Goal: Task Accomplishment & Management: Use online tool/utility

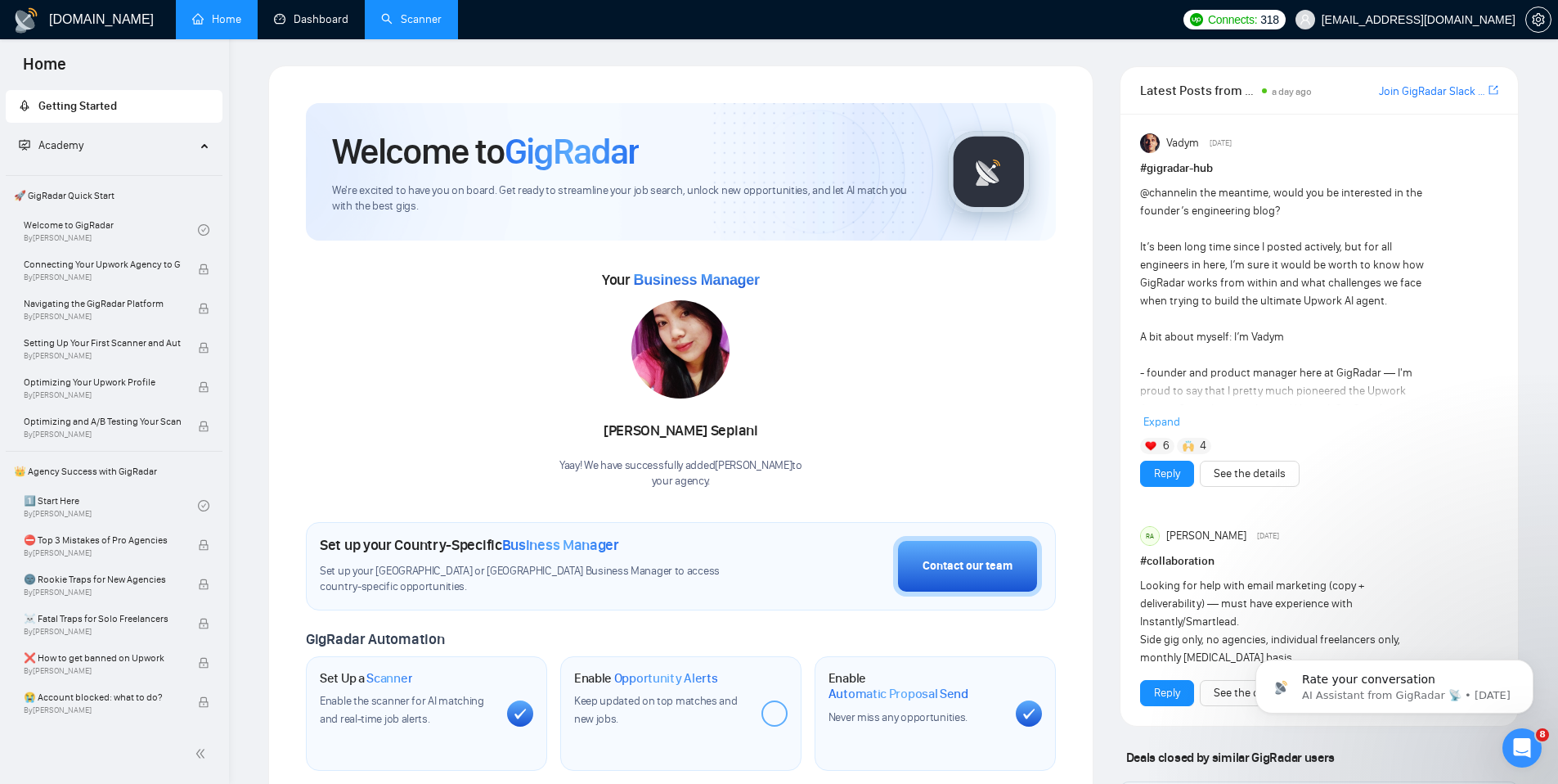
click at [425, 20] on link "Scanner" at bounding box center [411, 19] width 60 height 14
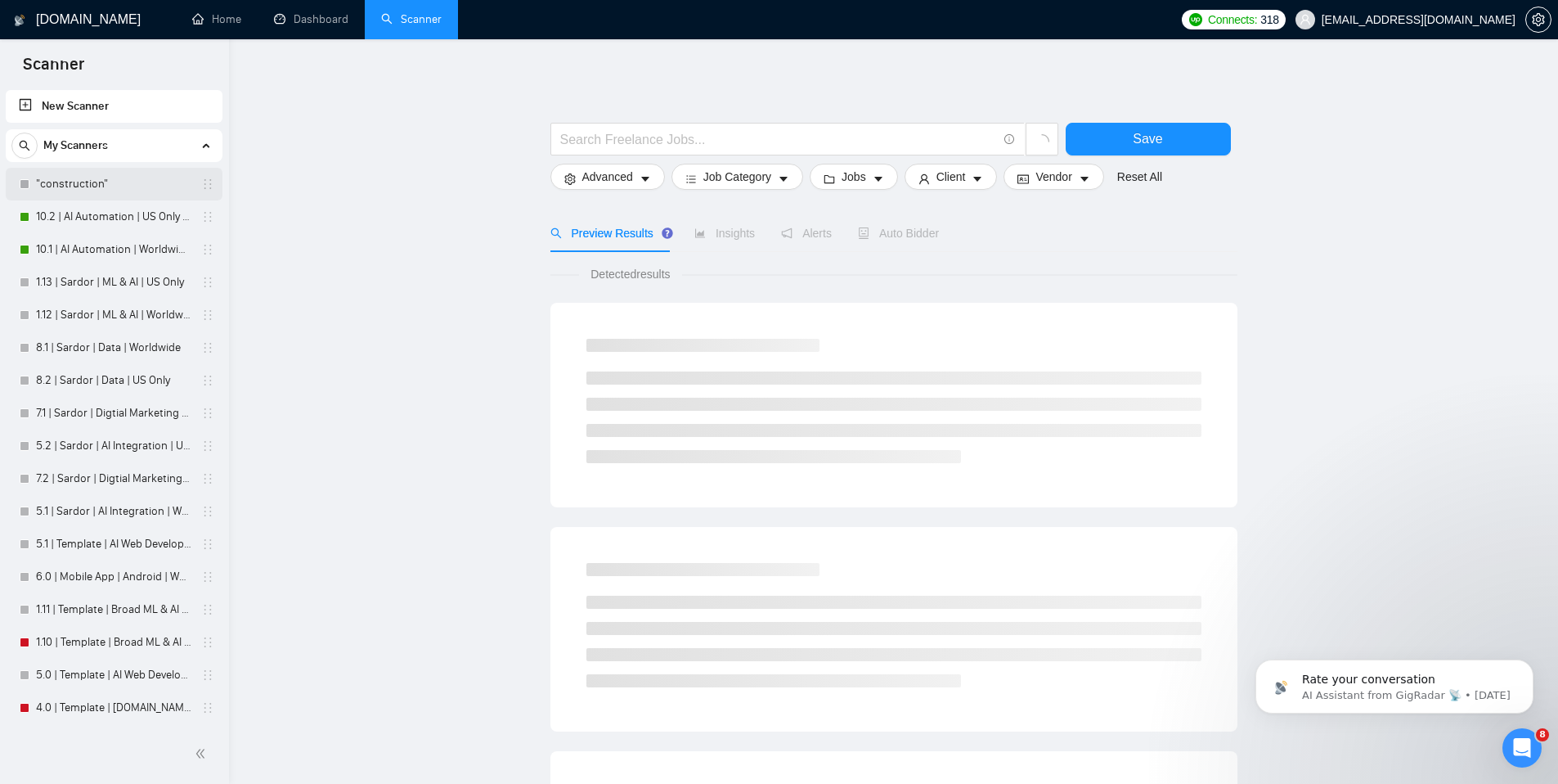
click at [65, 179] on link ""construction"" at bounding box center [113, 183] width 155 height 33
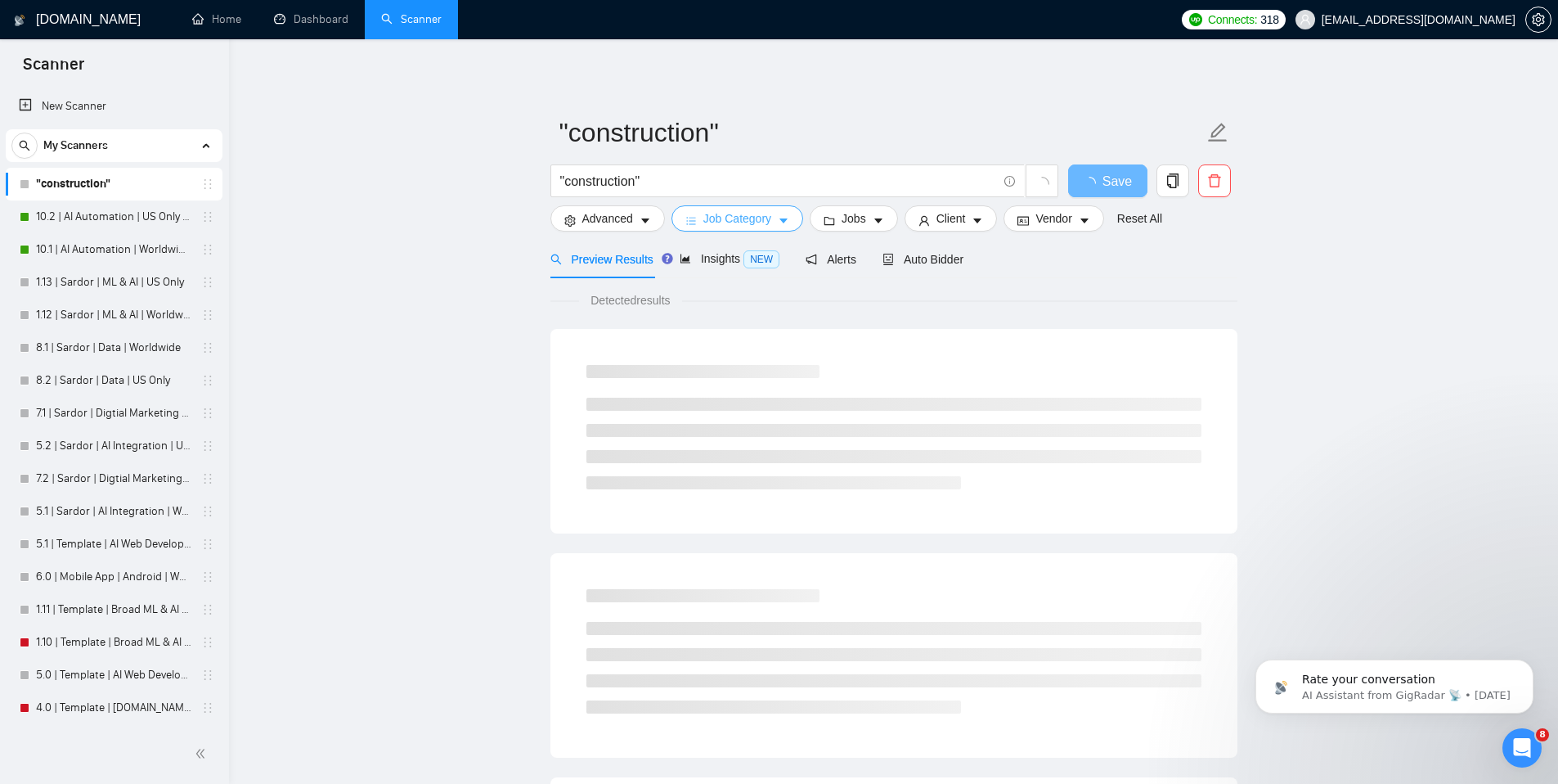
click at [779, 215] on button "Job Category" at bounding box center [738, 219] width 132 height 26
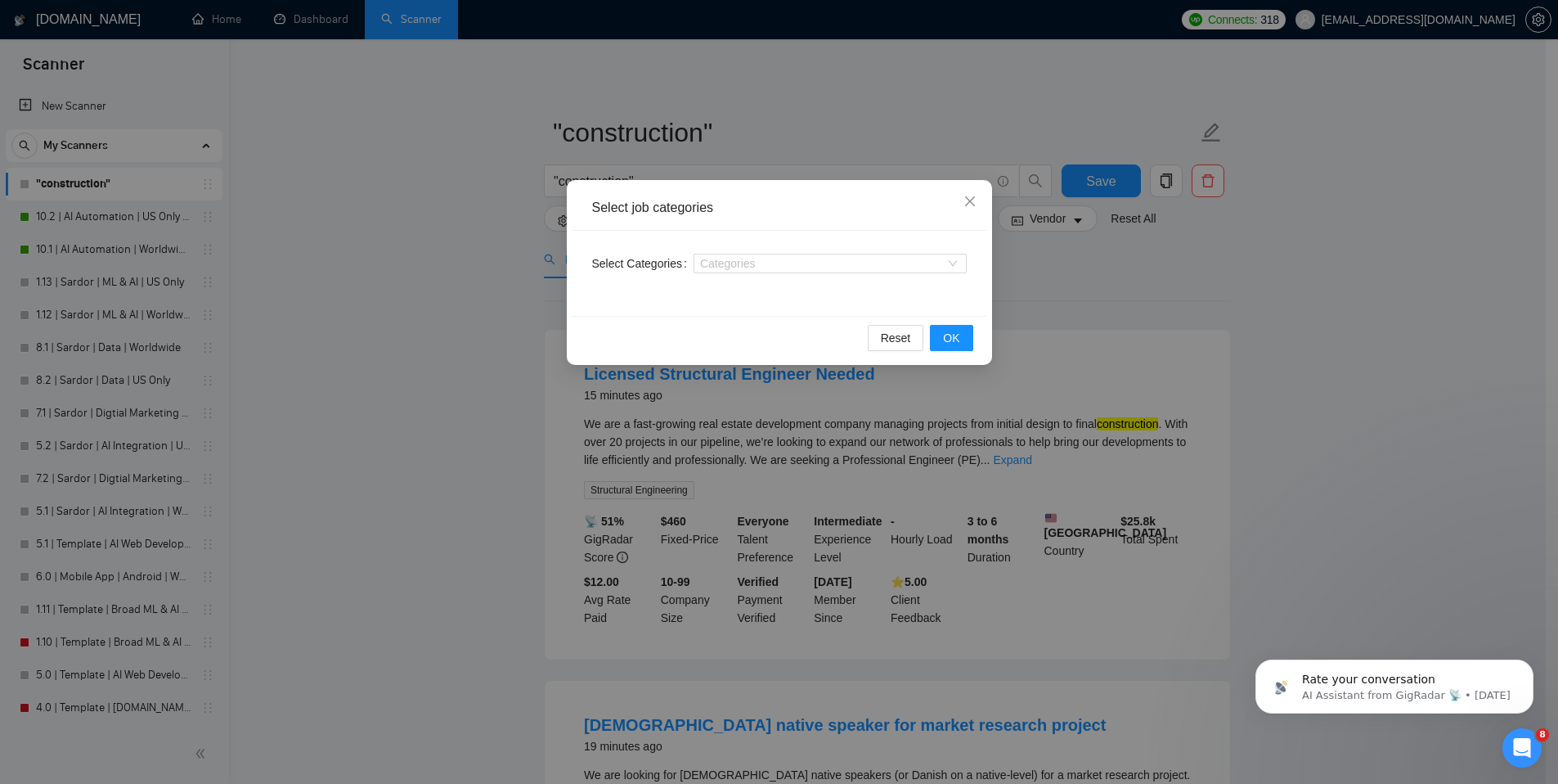
click at [886, 276] on div "Select Categories Categories" at bounding box center [779, 272] width 414 height 85
click at [886, 271] on div "Categories" at bounding box center [831, 263] width 273 height 20
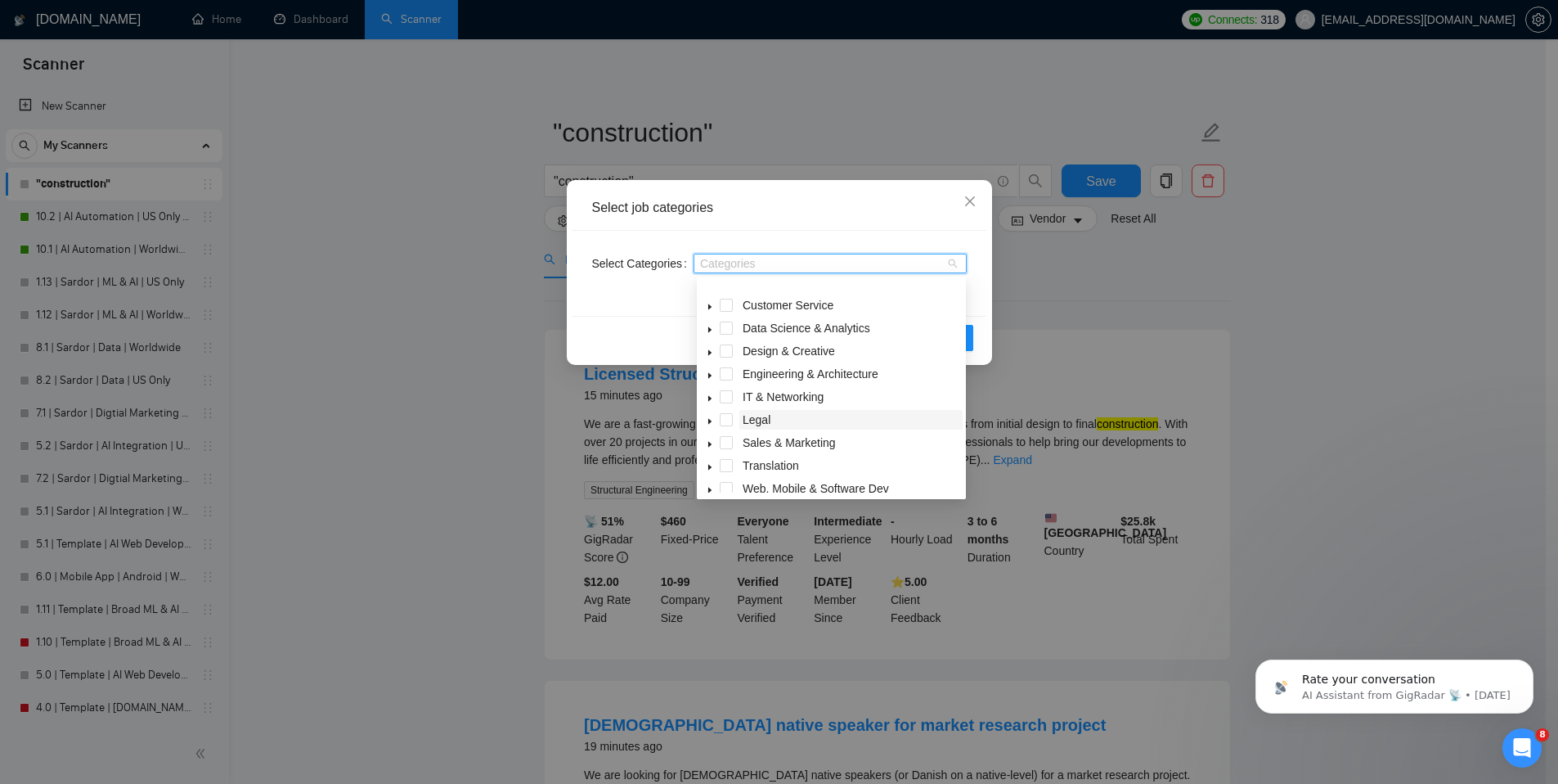
scroll to position [65, 0]
click at [710, 342] on icon "caret-down" at bounding box center [711, 344] width 4 height 6
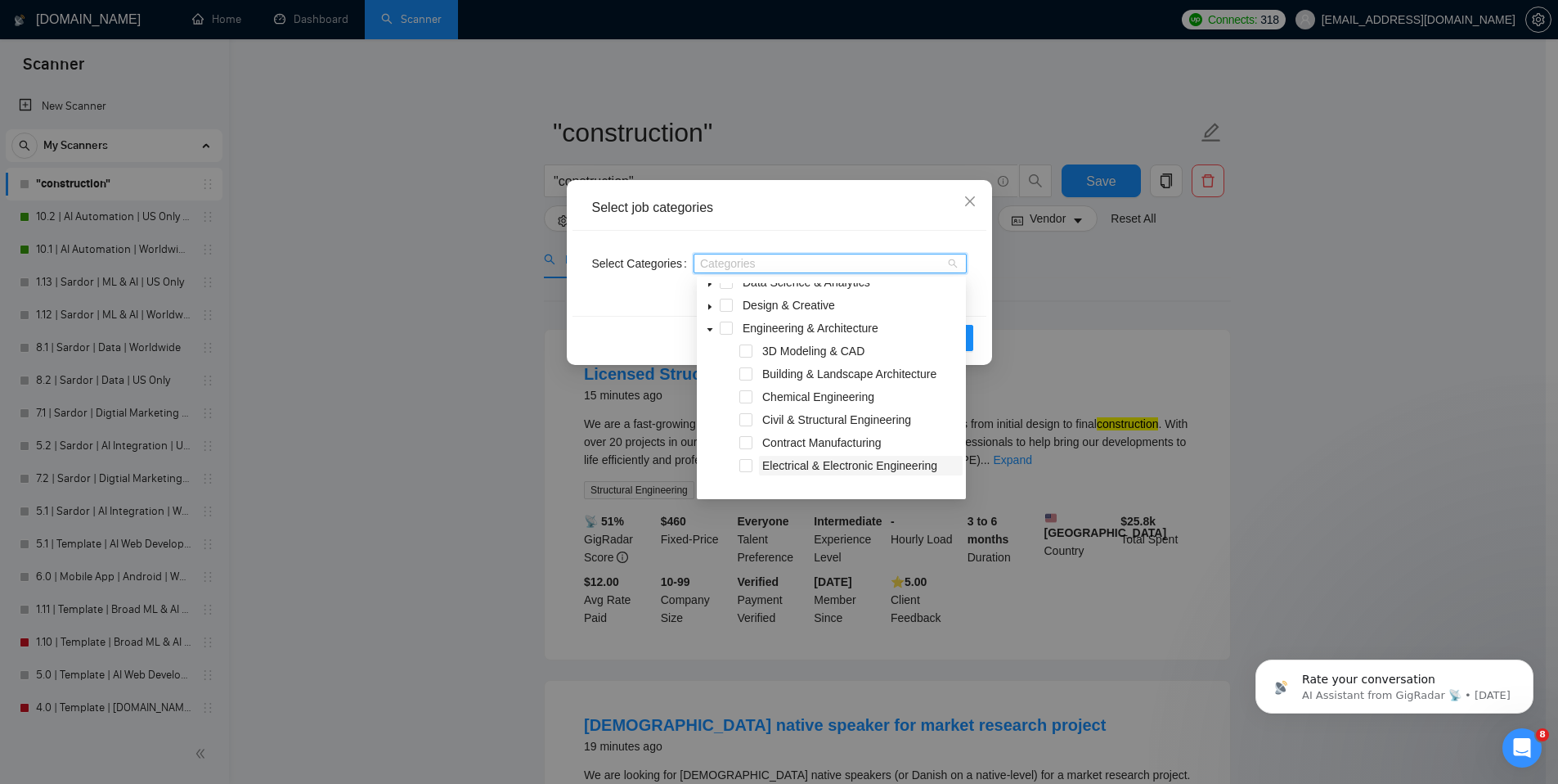
scroll to position [33, 0]
click at [1148, 309] on div "Select job categories Select Categories Categories Reset OK" at bounding box center [779, 392] width 1558 height 784
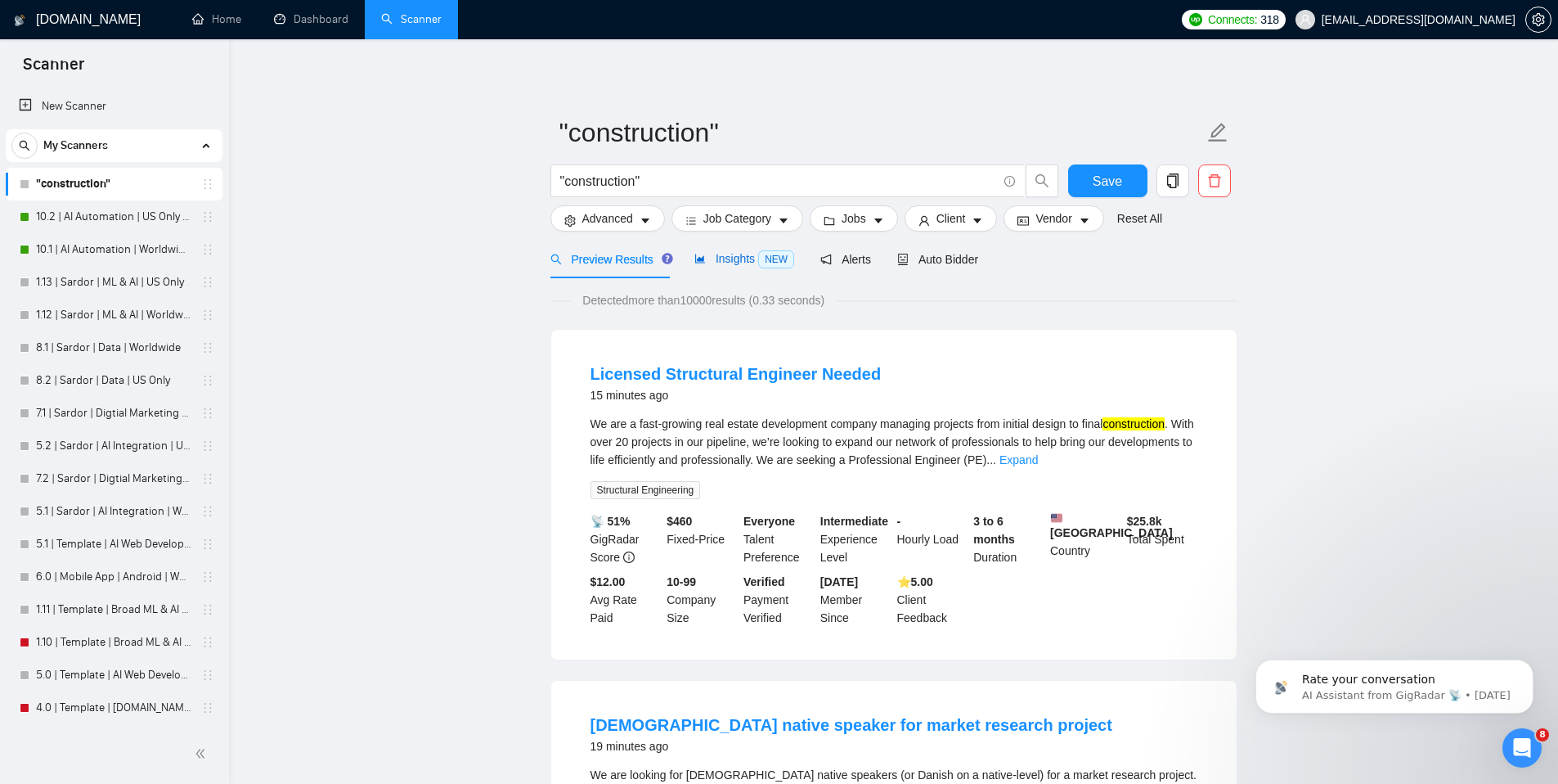
click at [750, 258] on span "Insights NEW" at bounding box center [744, 259] width 100 height 13
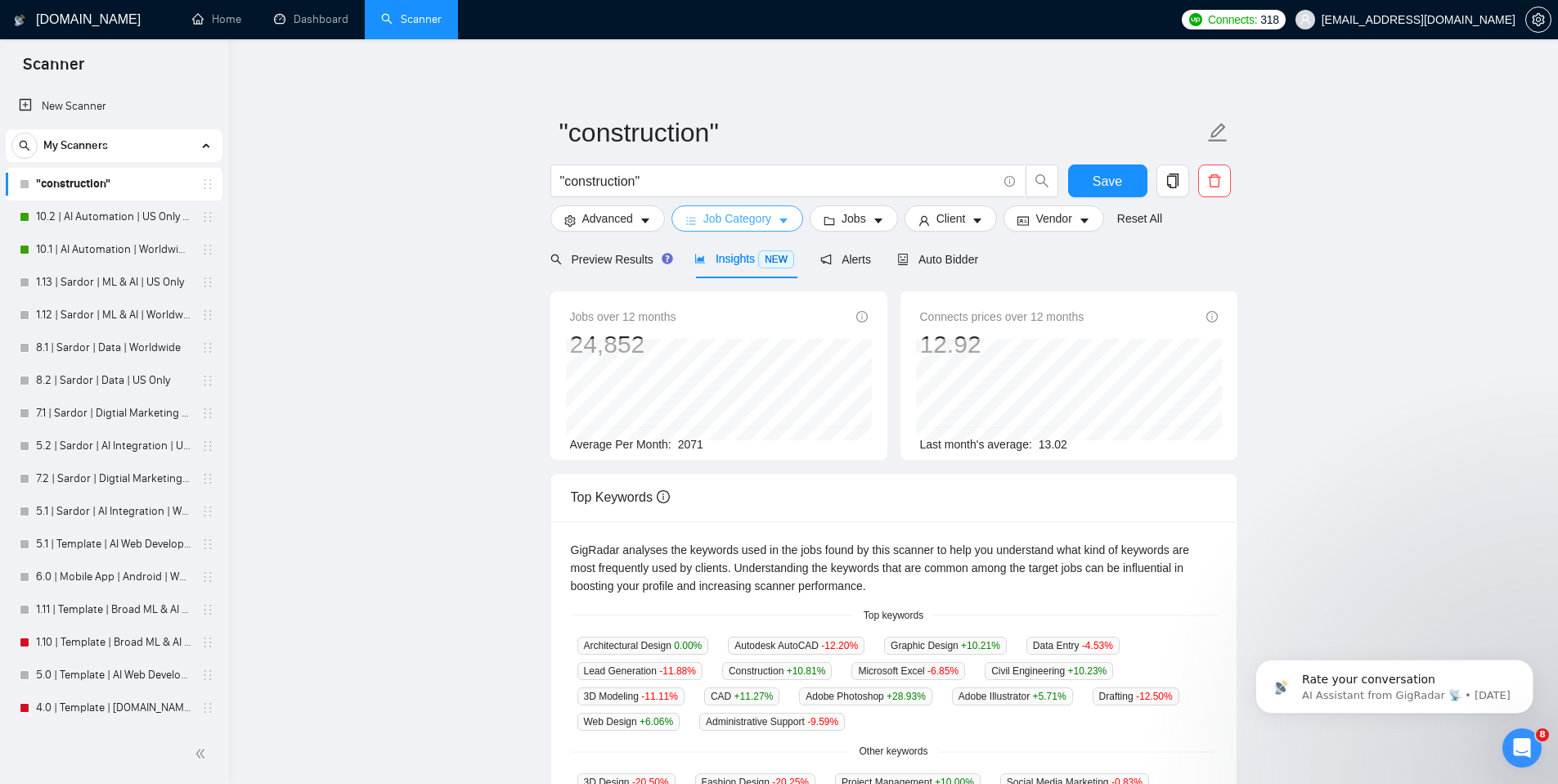
click at [753, 218] on span "Job Category" at bounding box center [737, 218] width 68 height 18
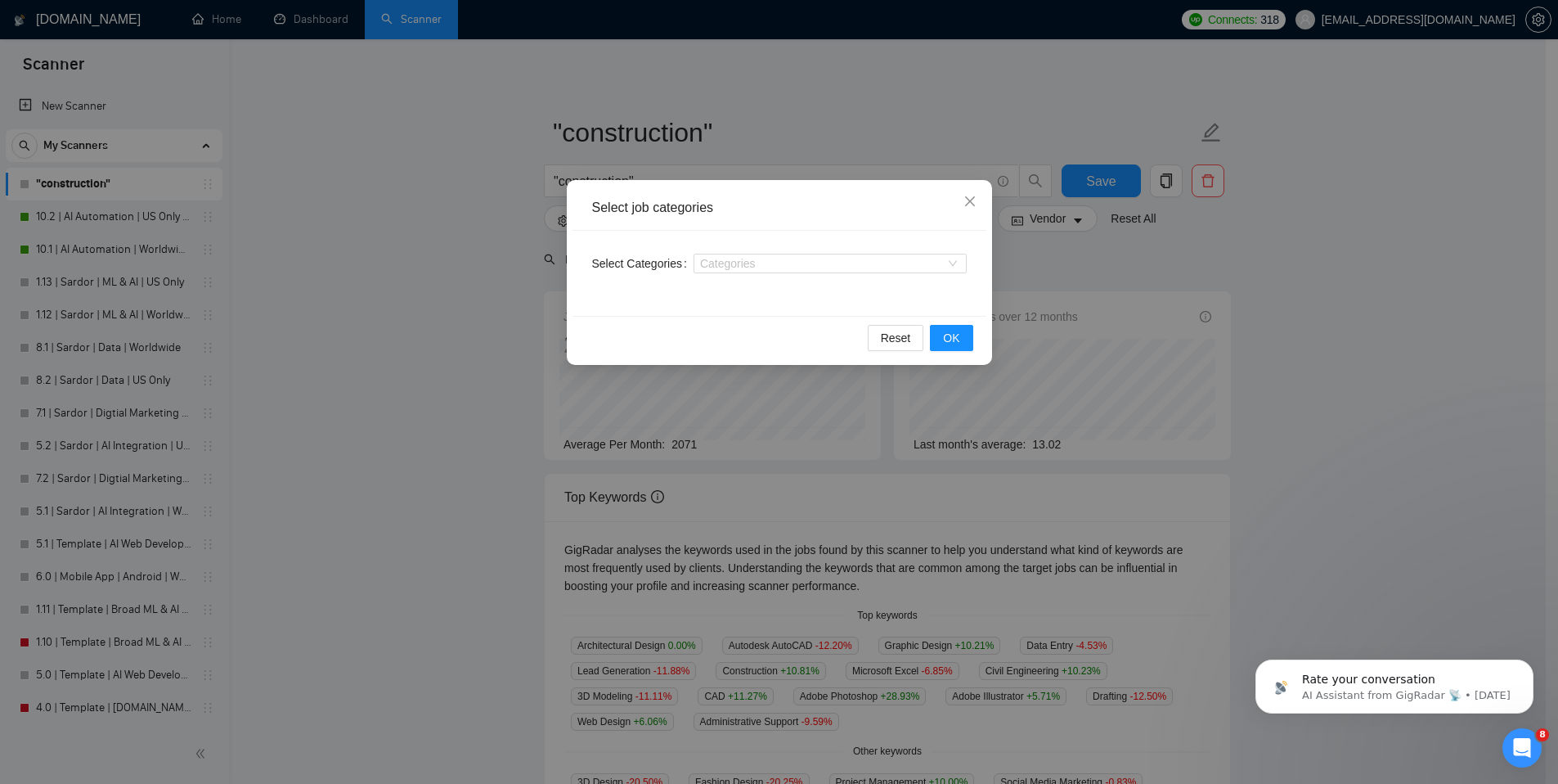
click at [818, 274] on div "Categories" at bounding box center [831, 263] width 273 height 26
click at [818, 268] on div at bounding box center [821, 263] width 248 height 13
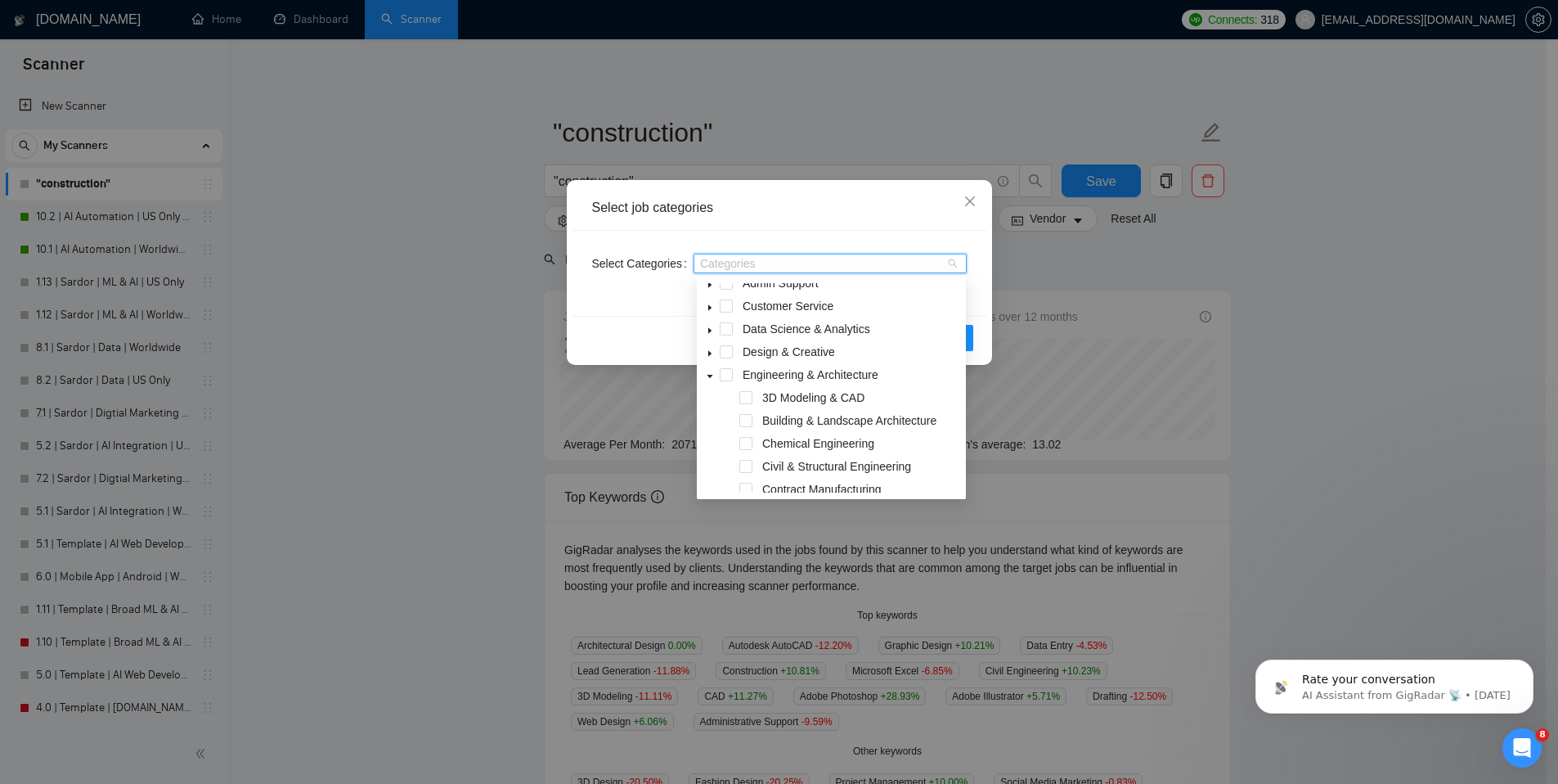
click at [711, 377] on icon "caret-down" at bounding box center [710, 376] width 8 height 8
click at [714, 316] on span at bounding box center [710, 315] width 20 height 20
click at [726, 408] on span at bounding box center [726, 407] width 13 height 13
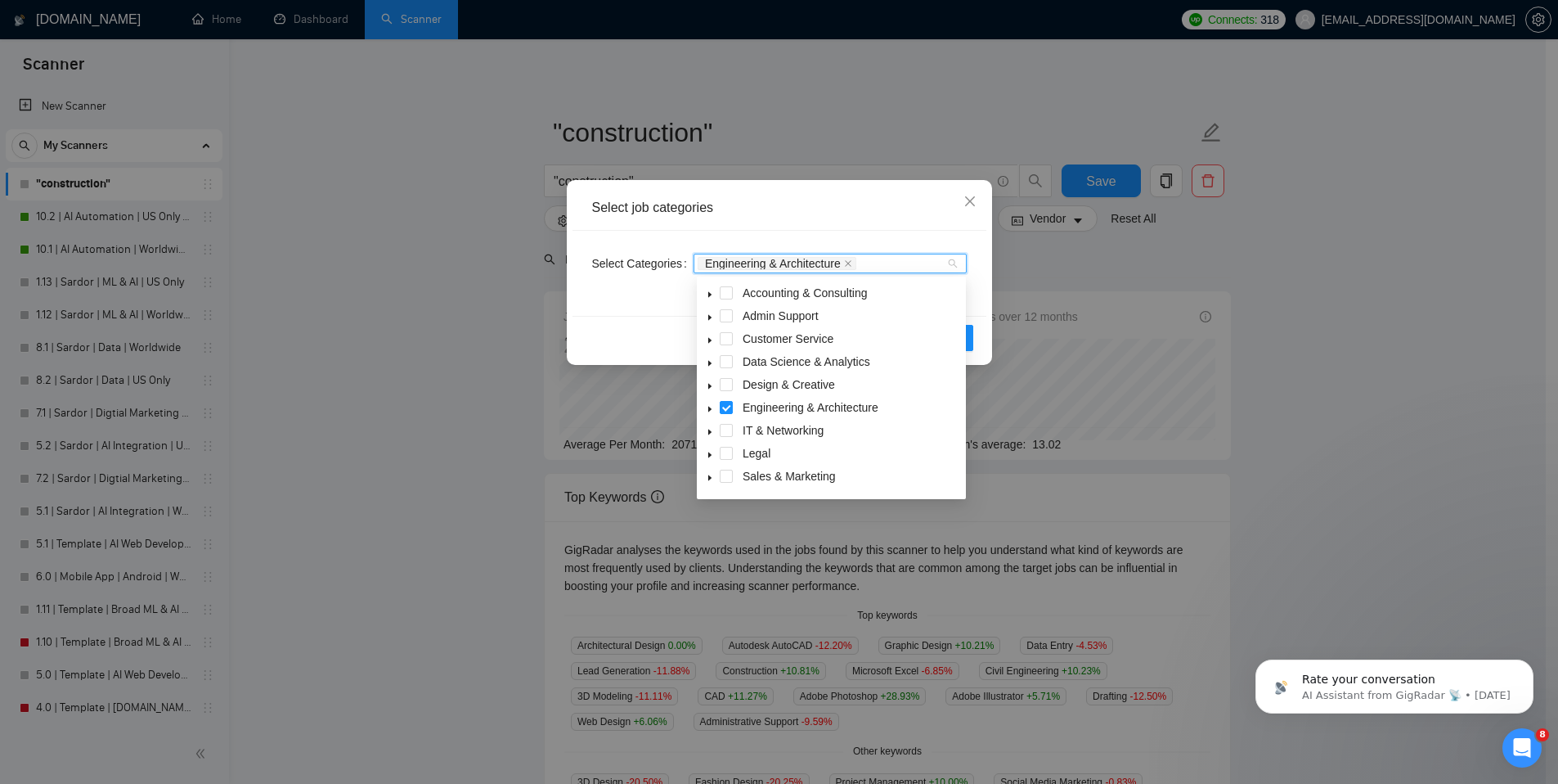
click at [972, 280] on div "Select Categories Engineering & Architecture" at bounding box center [779, 272] width 414 height 85
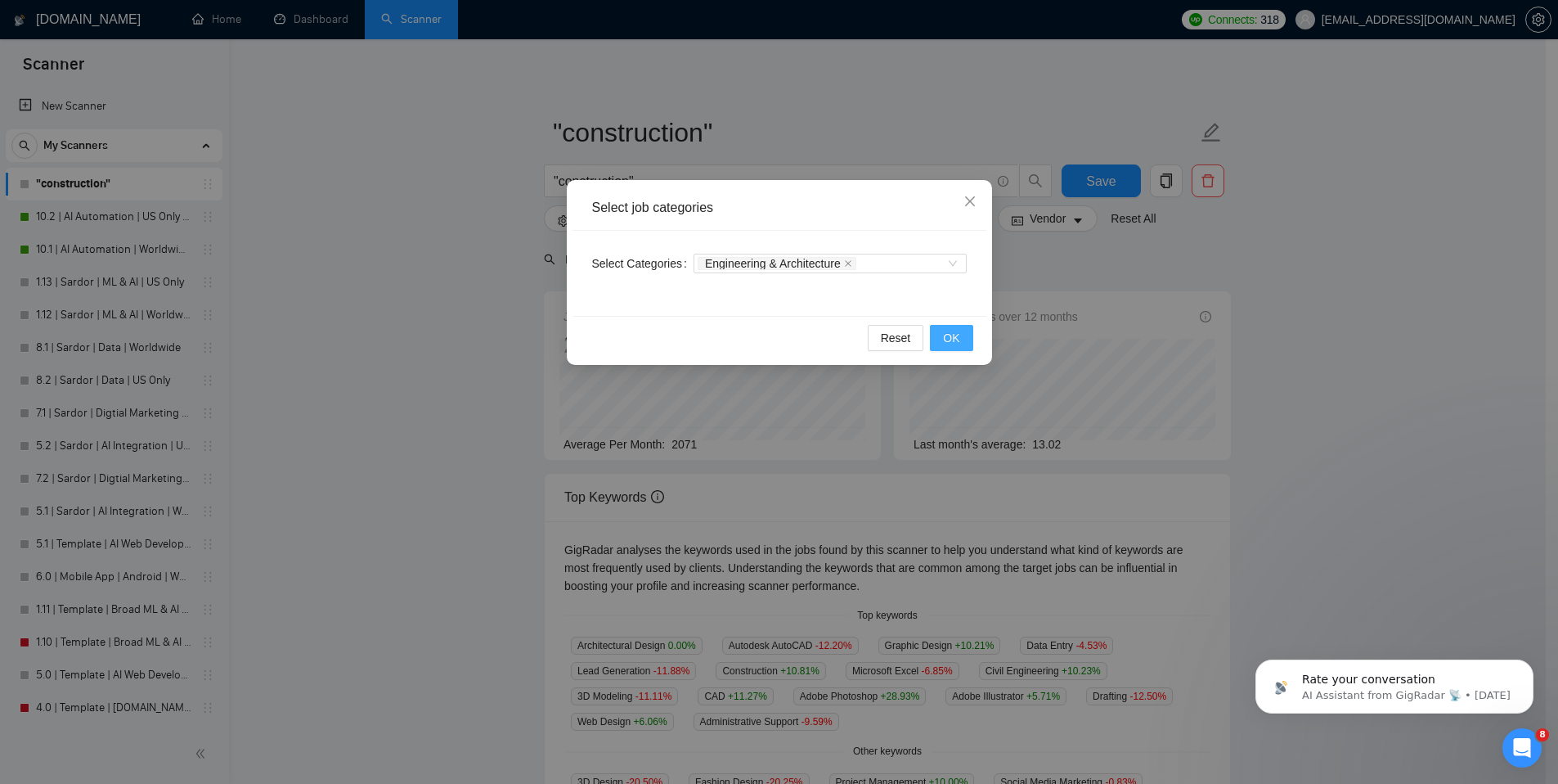
click at [955, 331] on span "OK" at bounding box center [952, 338] width 17 height 18
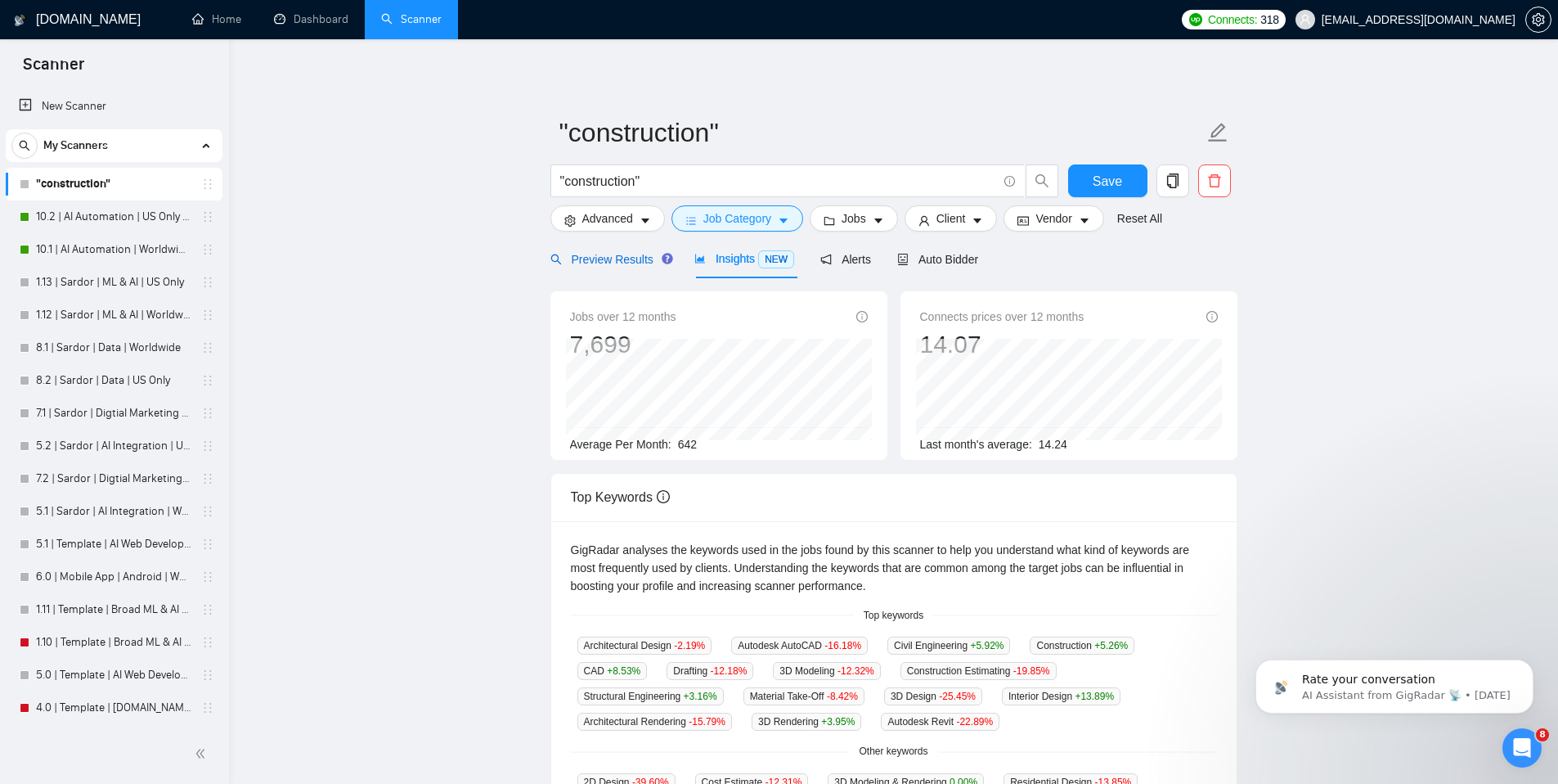
click at [627, 257] on span "Preview Results" at bounding box center [609, 259] width 118 height 13
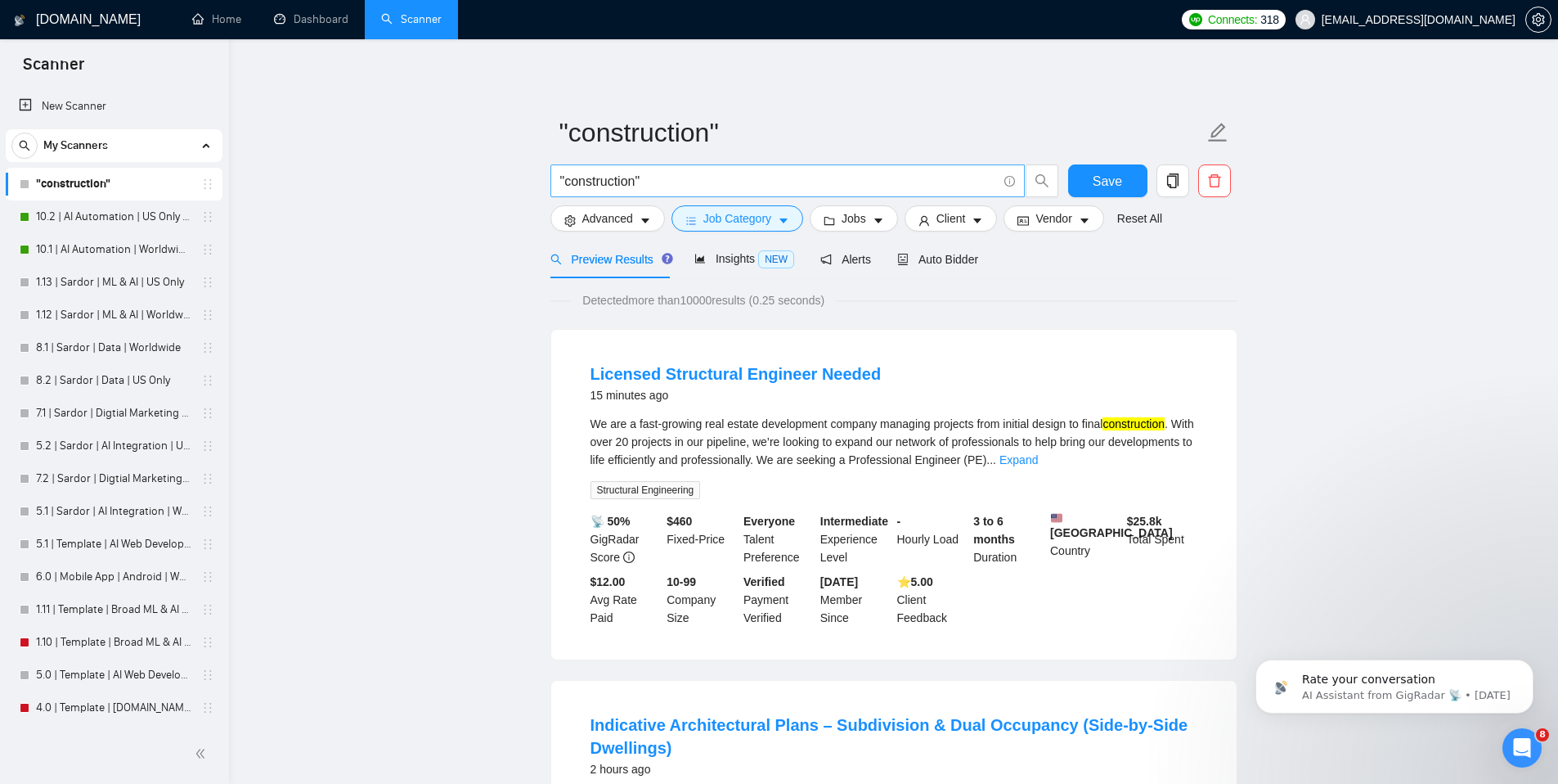
click at [656, 187] on input ""construction"" at bounding box center [779, 181] width 437 height 20
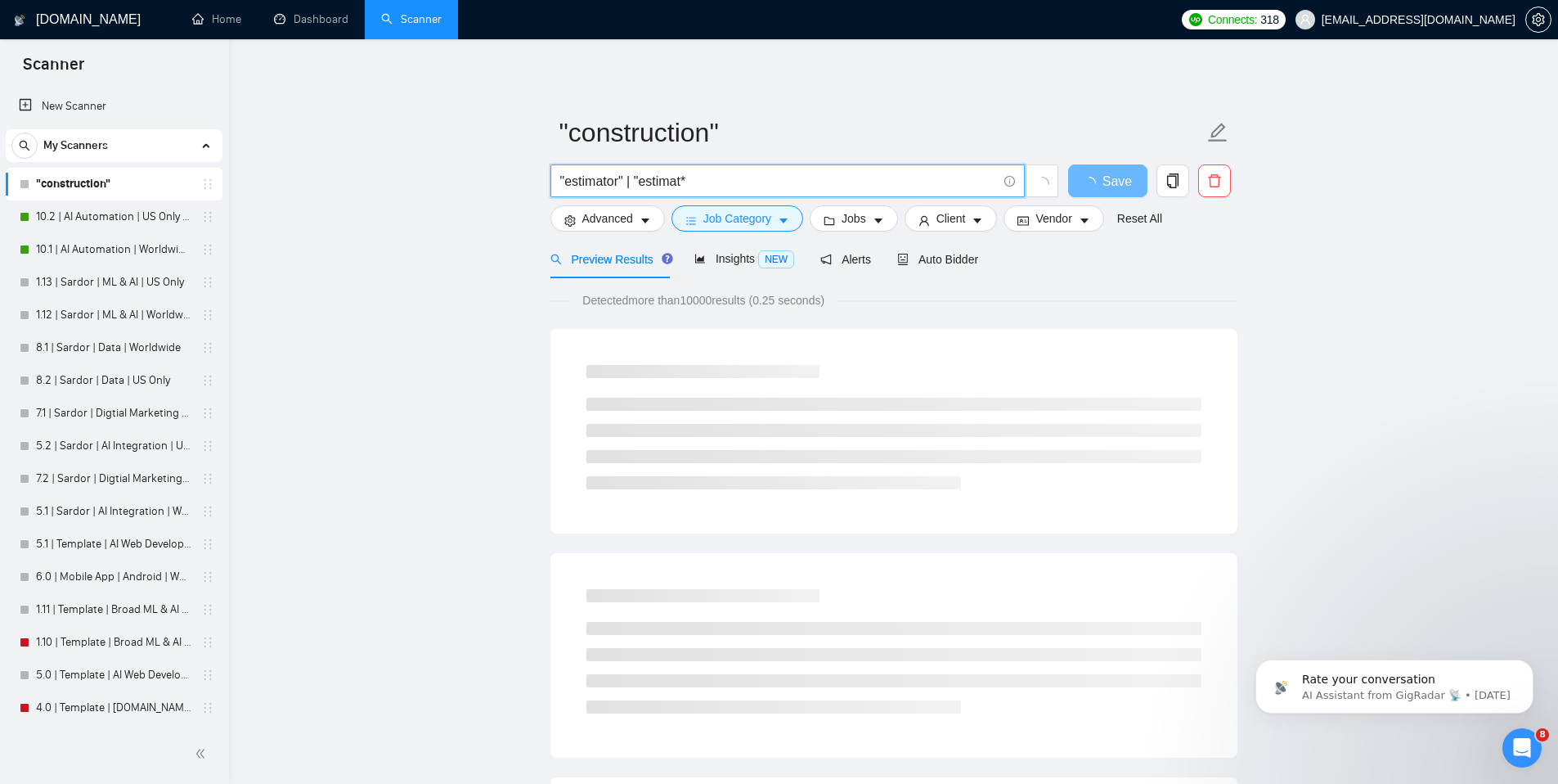
drag, startPoint x: 638, startPoint y: 181, endPoint x: 454, endPoint y: 174, distance: 184.1
click at [761, 179] on input ""estimat*" at bounding box center [779, 181] width 437 height 20
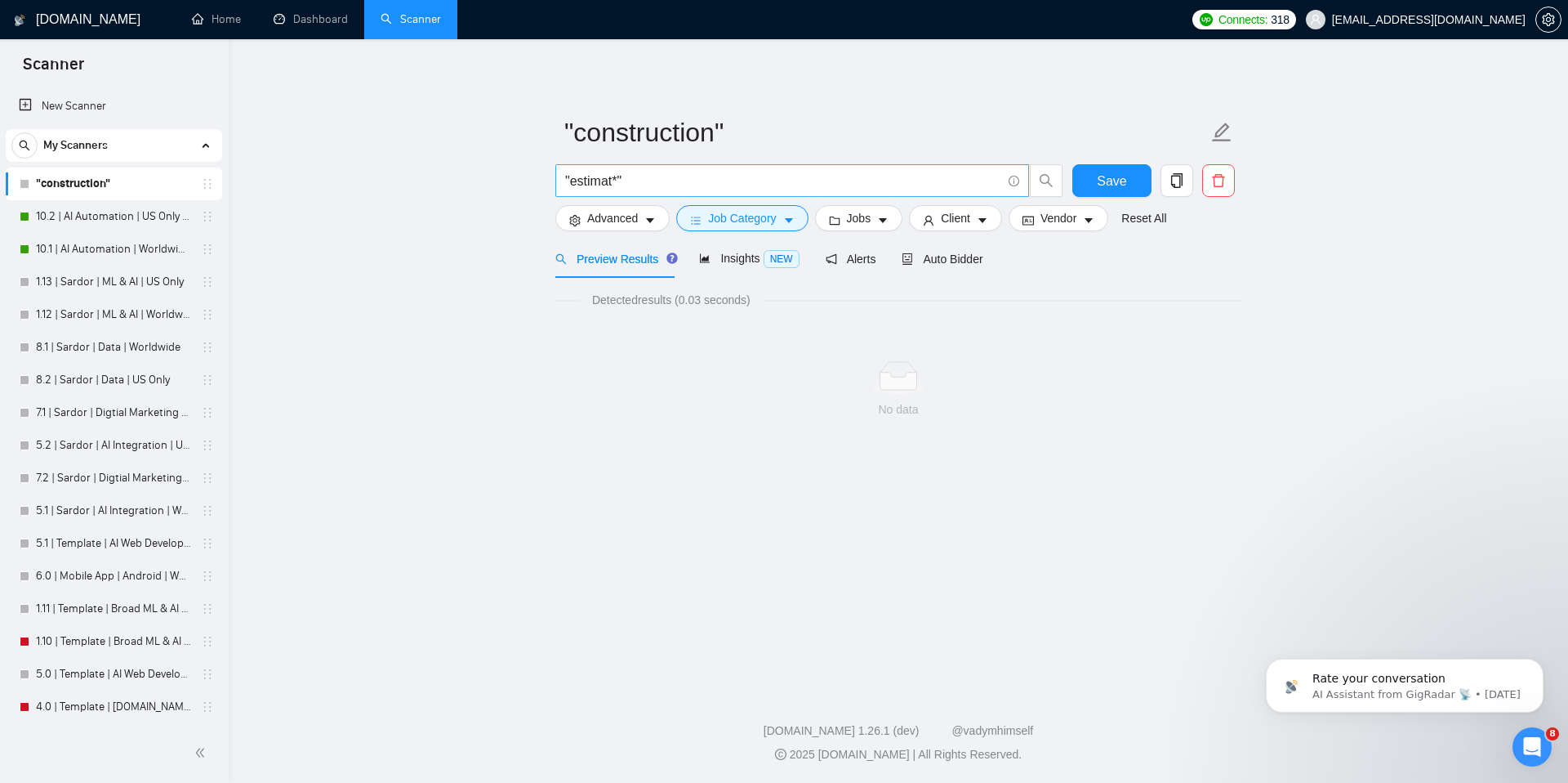
click at [648, 195] on span ""estimat*"" at bounding box center [792, 180] width 473 height 33
drag, startPoint x: 572, startPoint y: 179, endPoint x: 560, endPoint y: 179, distance: 12.0
click at [560, 179] on span ""estimat*" at bounding box center [792, 180] width 473 height 33
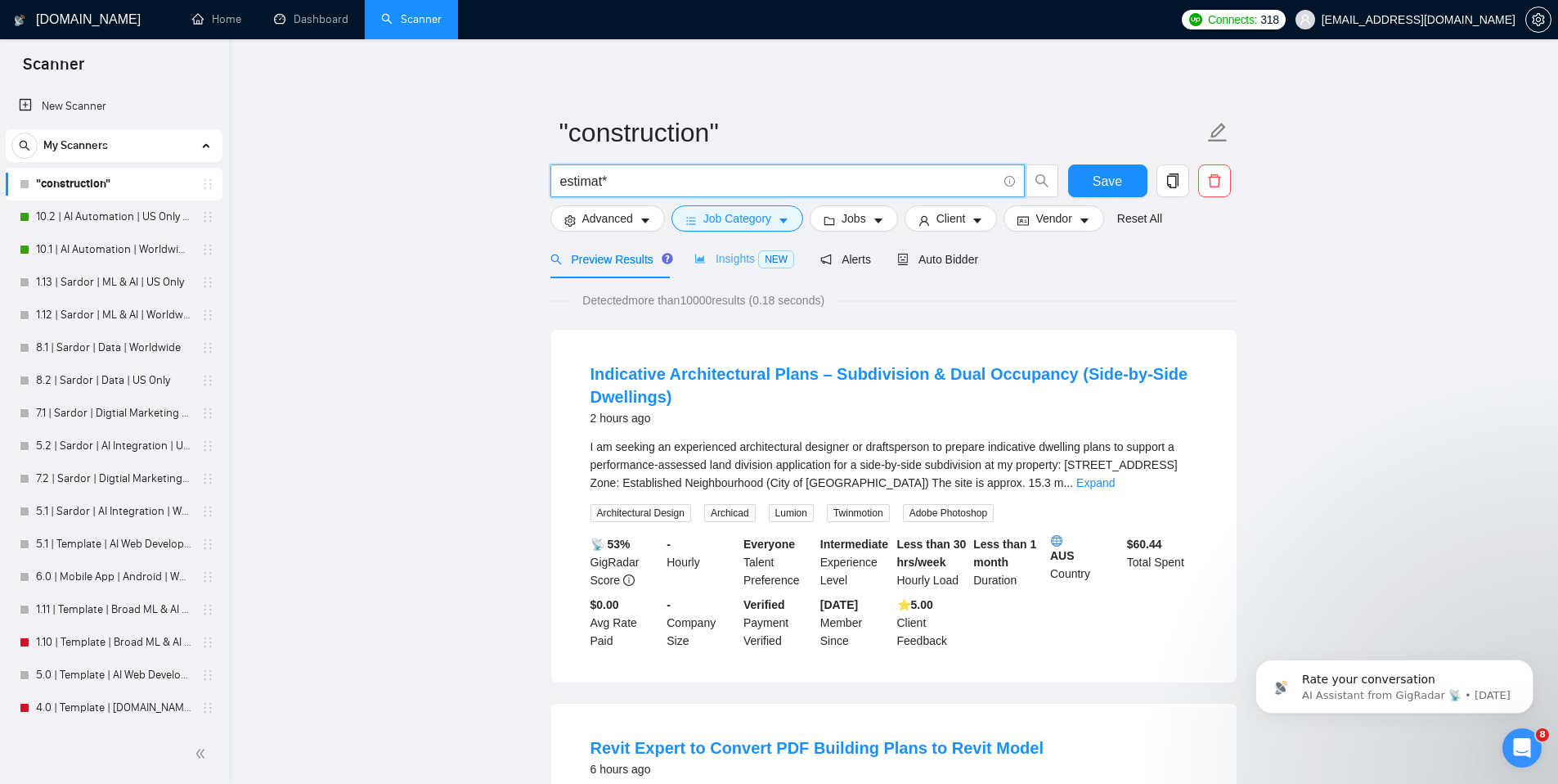
type input "estimat*"
click at [734, 258] on span "Insights NEW" at bounding box center [744, 259] width 100 height 13
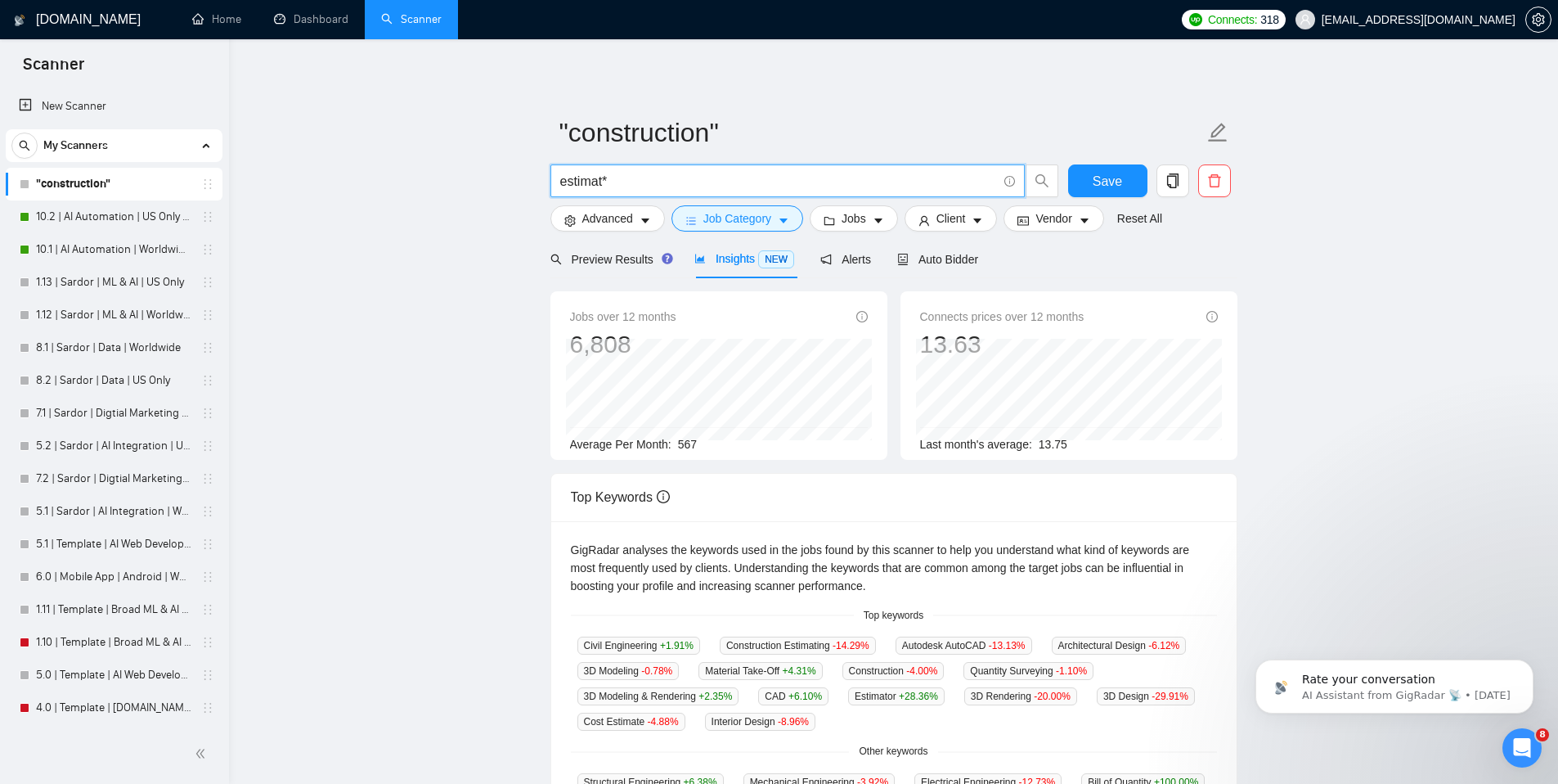
click at [623, 174] on input "estimat*" at bounding box center [779, 181] width 437 height 20
click at [1290, 250] on main ""construction" estimat* Save Advanced Job Category Jobs Client Vendor Reset All…" at bounding box center [893, 626] width 1277 height 1123
click at [1353, 312] on main ""construction" estimat* Save Advanced Job Category Jobs Client Vendor Reset All…" at bounding box center [893, 626] width 1277 height 1123
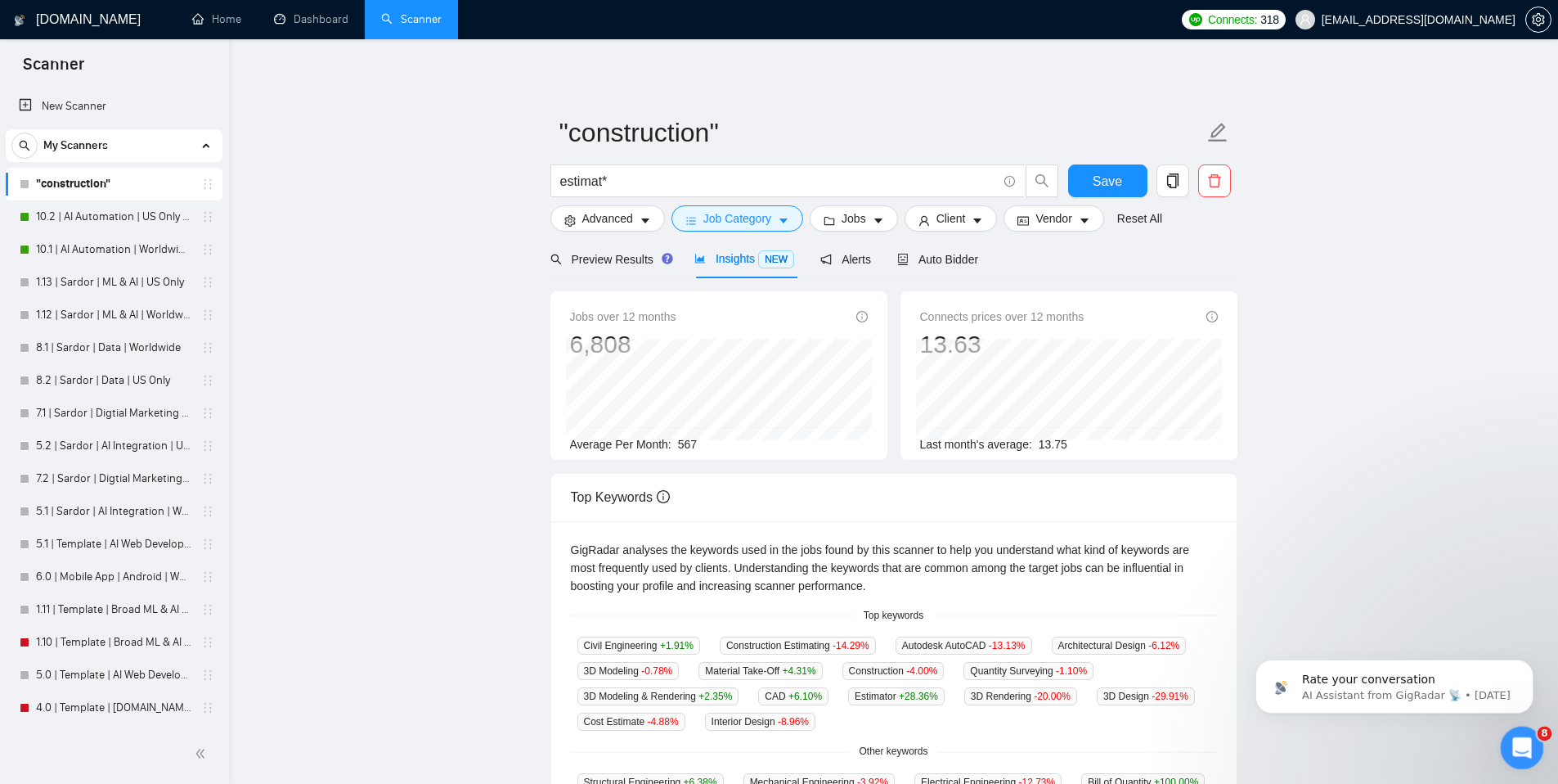
click at [1510, 748] on icon "Open Intercom Messenger" at bounding box center [1520, 745] width 27 height 27
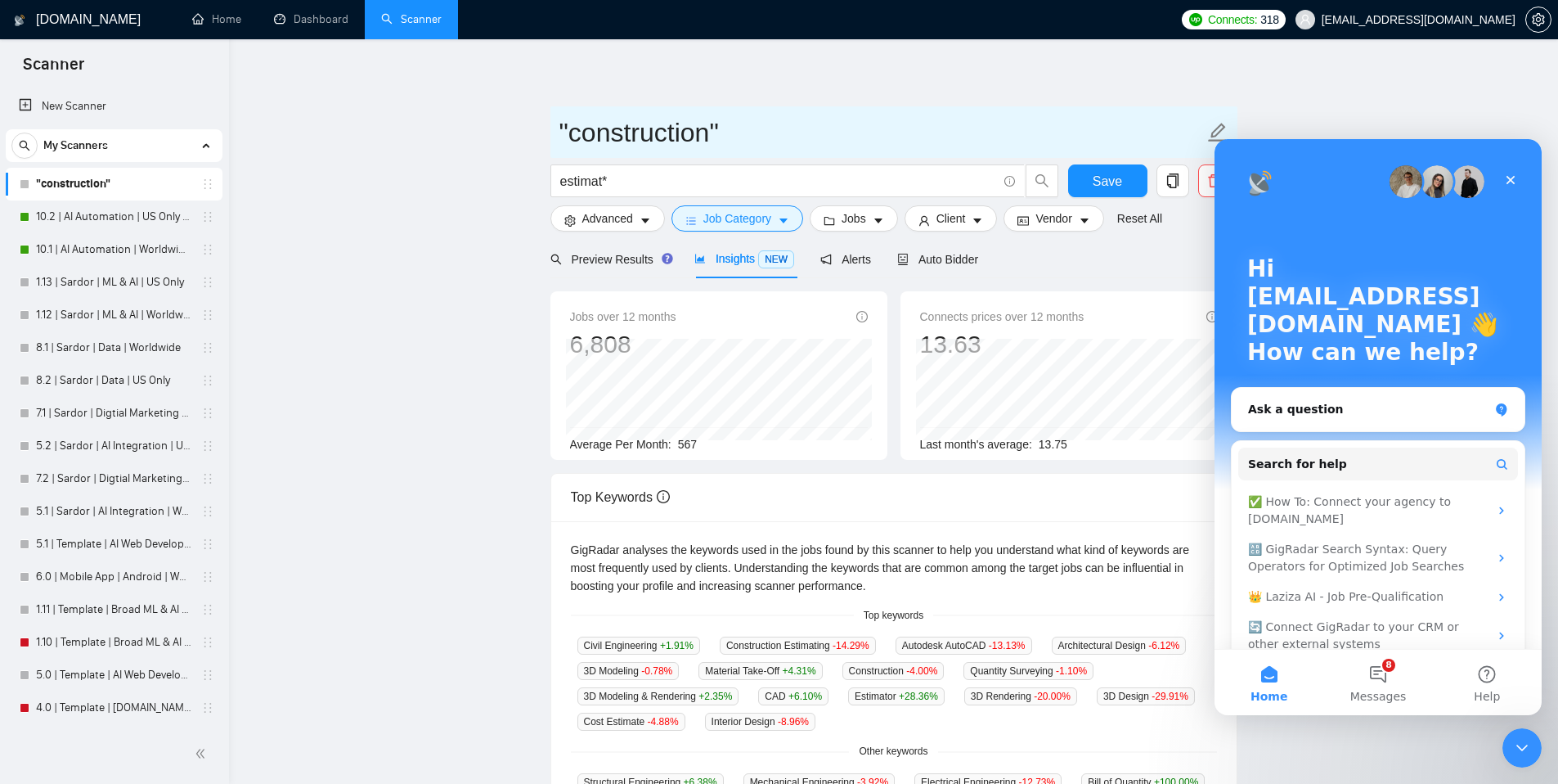
click at [712, 126] on input ""construction"" at bounding box center [882, 132] width 645 height 41
type input "Construction Estimates"
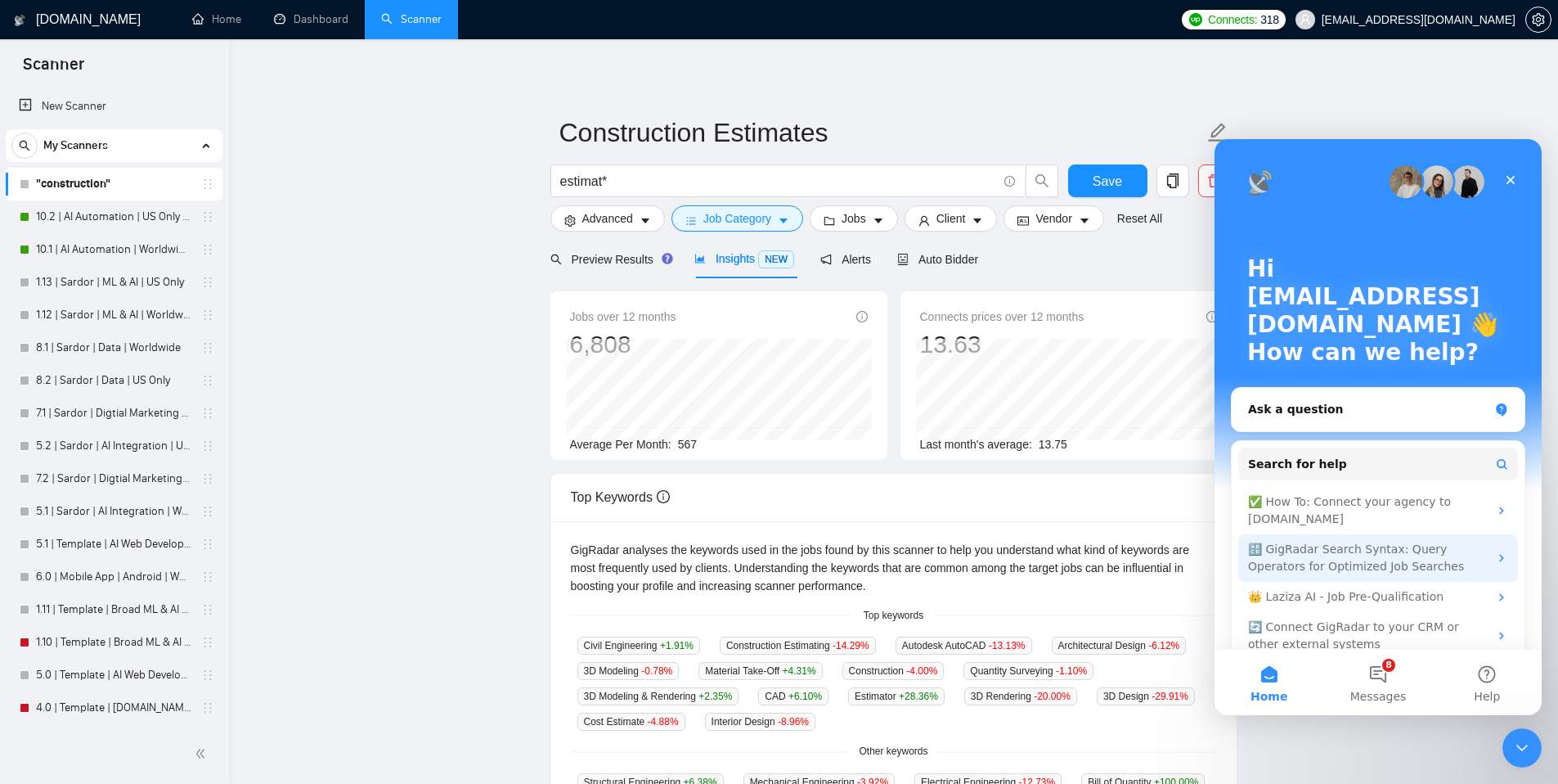
click at [1421, 563] on div "🔠 GigRadar Search Syntax: Query Operators for Optimized Job Searches" at bounding box center [1368, 557] width 241 height 34
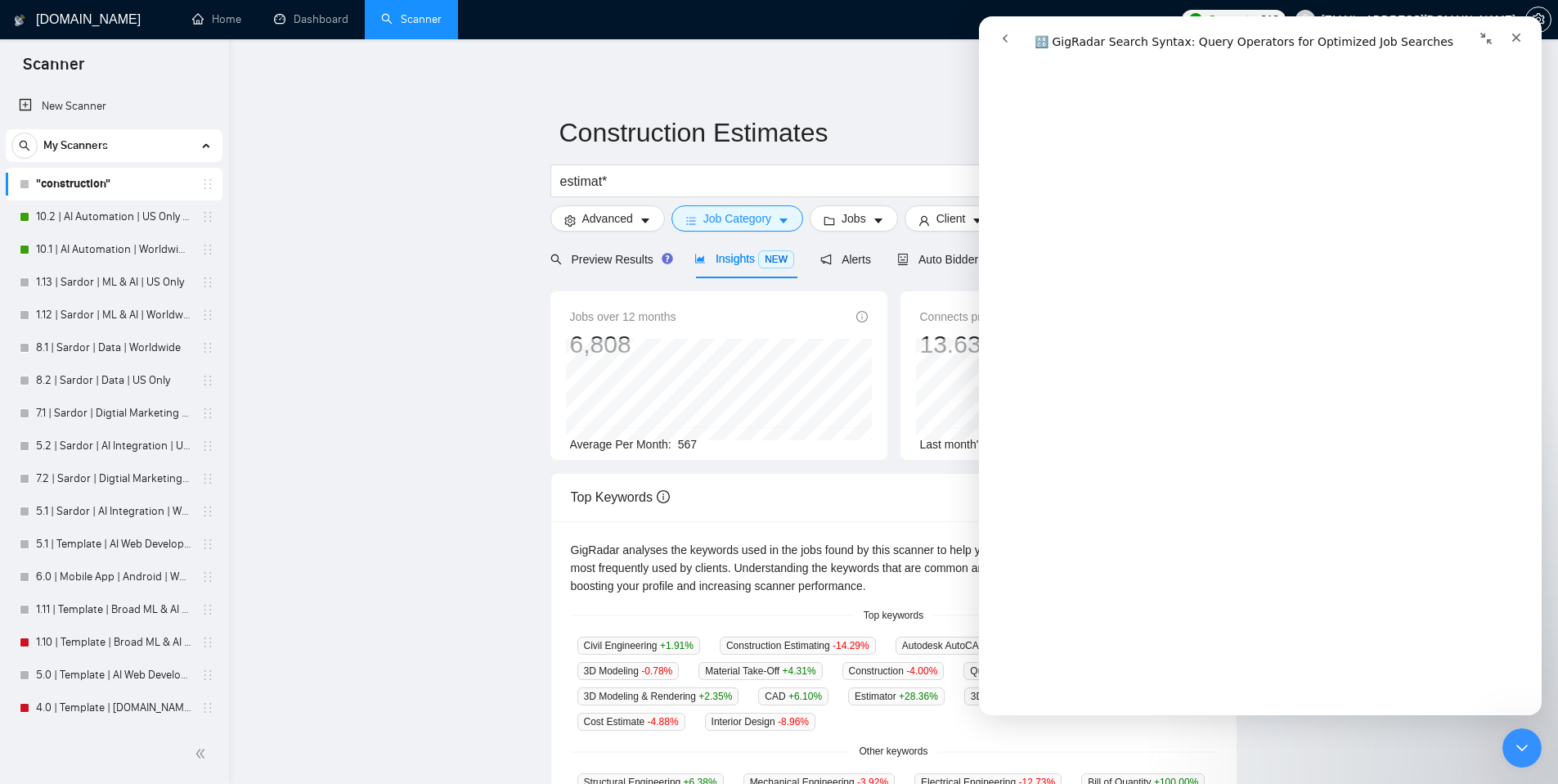
scroll to position [167, 0]
click at [743, 181] on input "estimat*" at bounding box center [779, 181] width 437 height 20
drag, startPoint x: 620, startPoint y: 184, endPoint x: 513, endPoint y: 183, distance: 107.0
click at [513, 183] on main "Construction Estimates estimat*) Save Advanced Job Category Jobs Client Vendor …" at bounding box center [893, 626] width 1277 height 1123
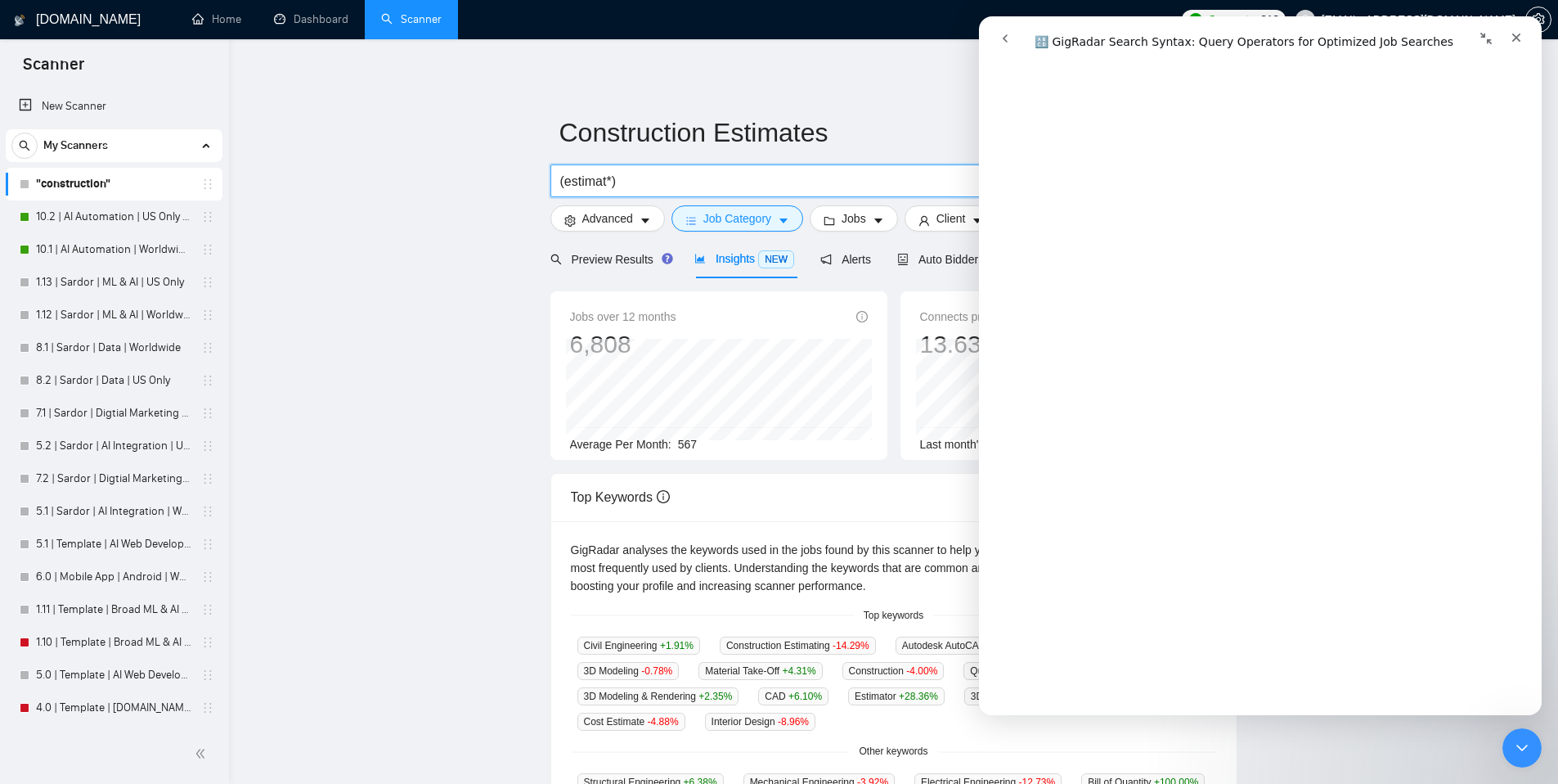
click at [779, 172] on input "(estimat*)" at bounding box center [779, 181] width 437 height 20
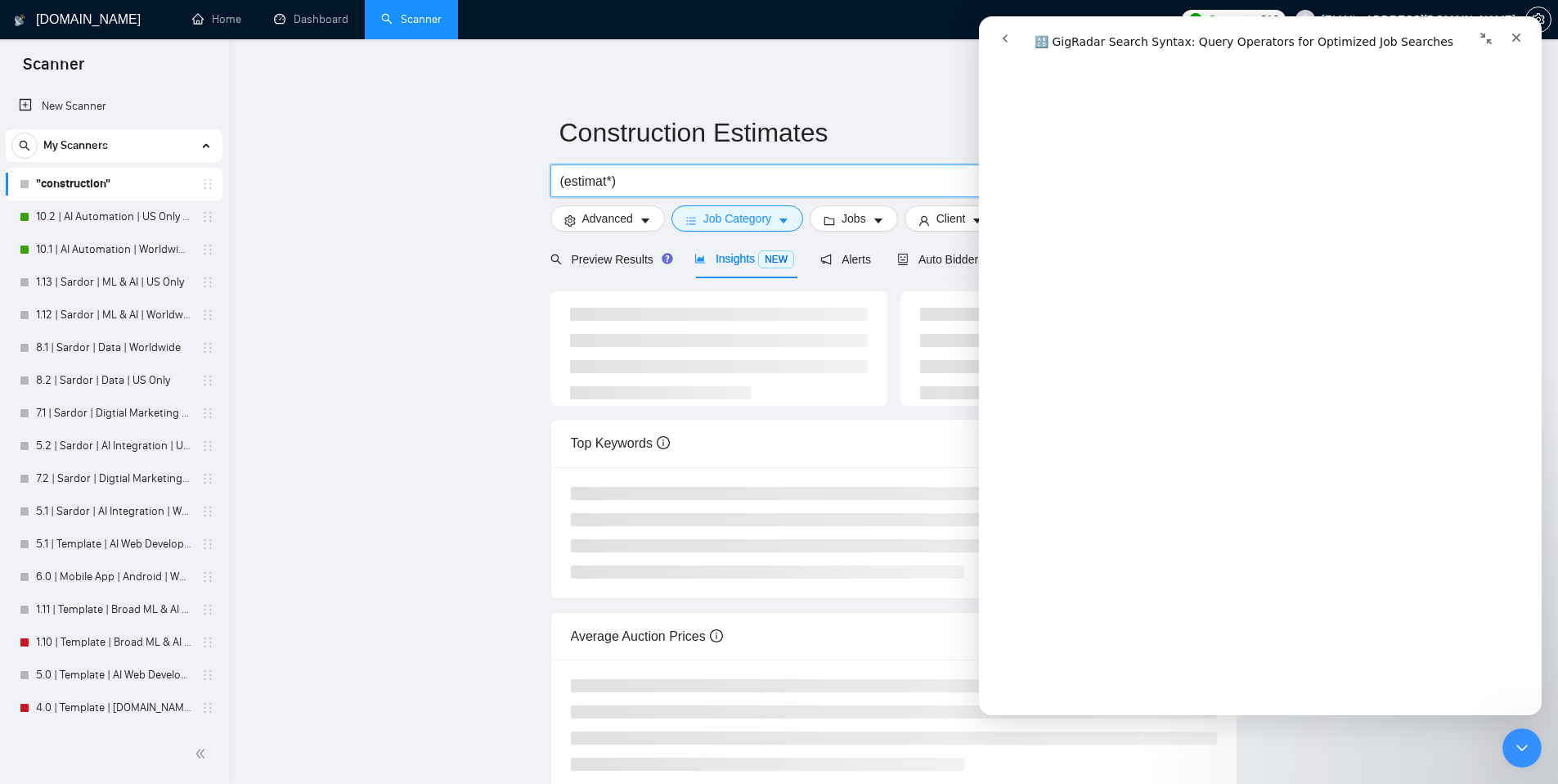
scroll to position [2369, 0]
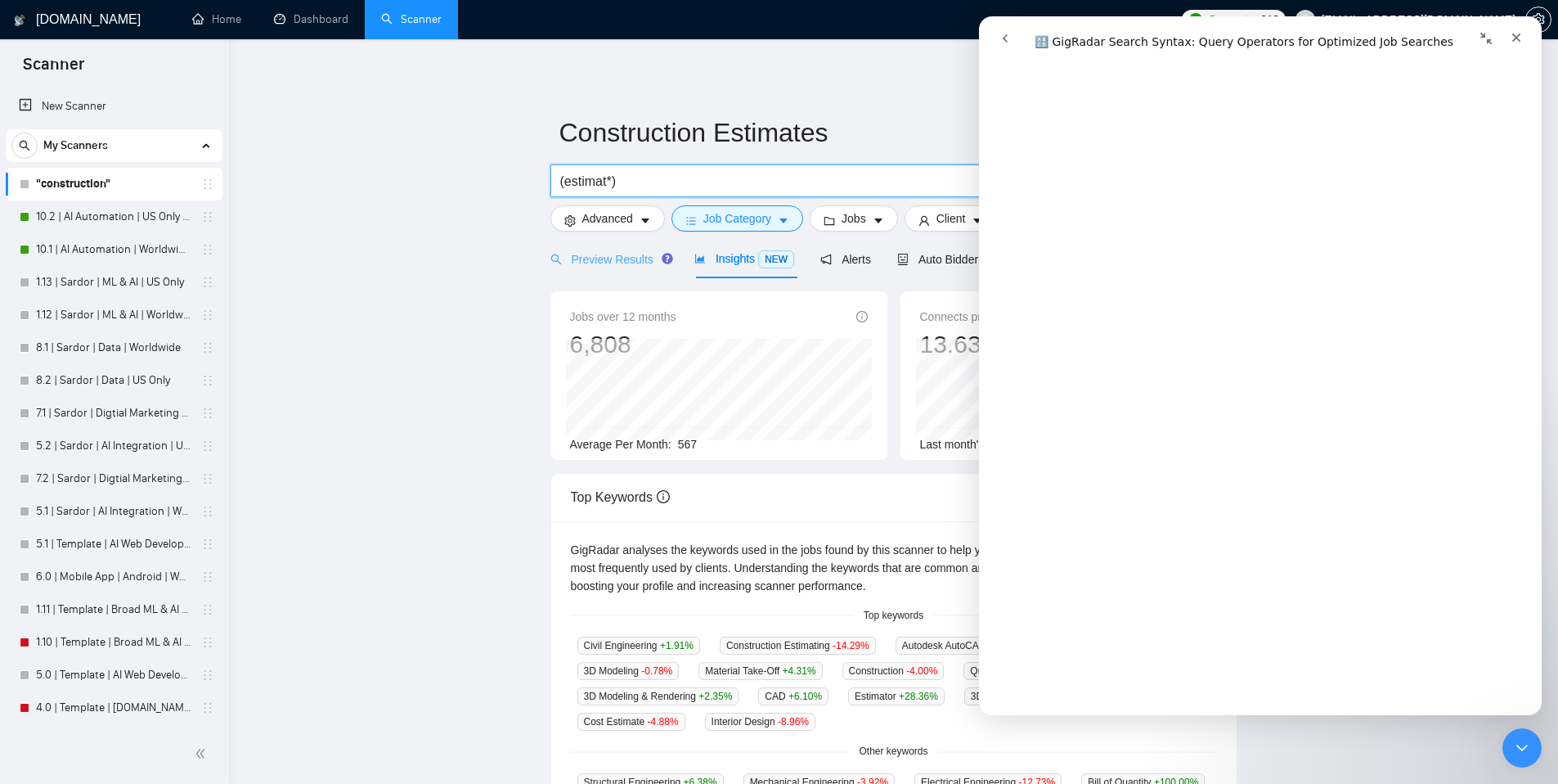
type input "(estimat*)"
click at [634, 262] on span "Preview Results" at bounding box center [609, 259] width 118 height 13
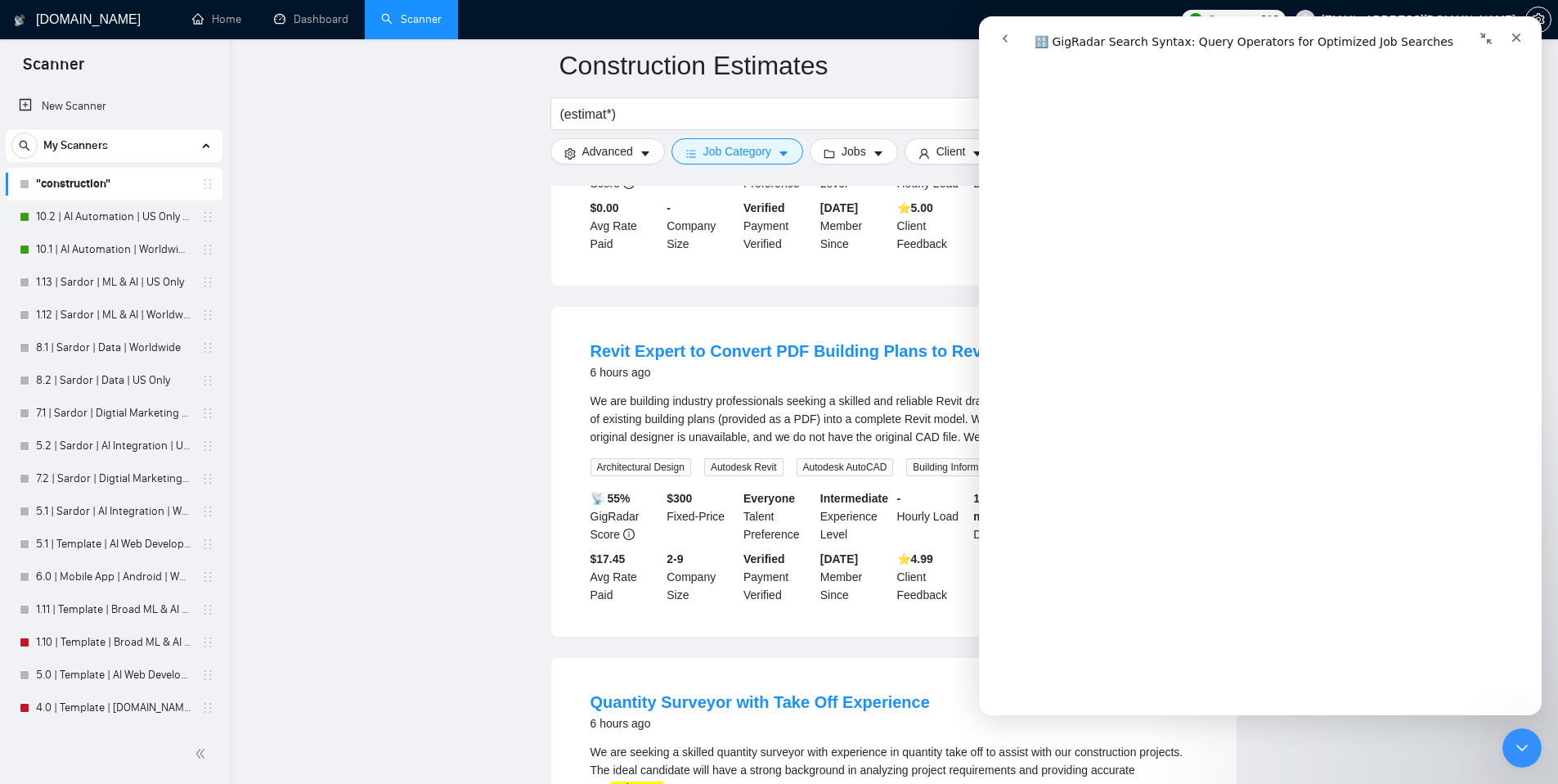
scroll to position [410, 0]
click at [1494, 33] on button "Collapse window" at bounding box center [1485, 38] width 31 height 31
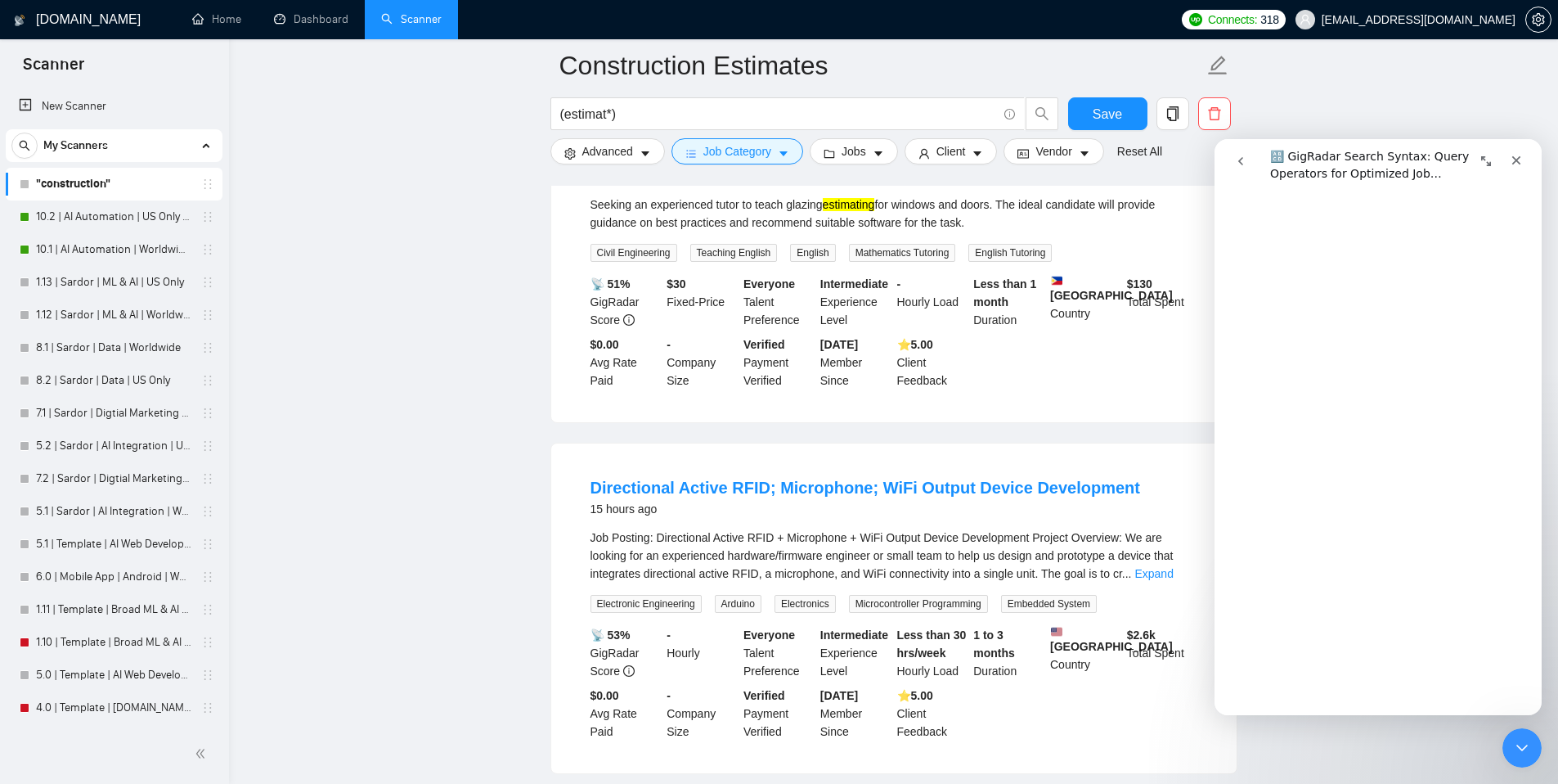
scroll to position [3202, 0]
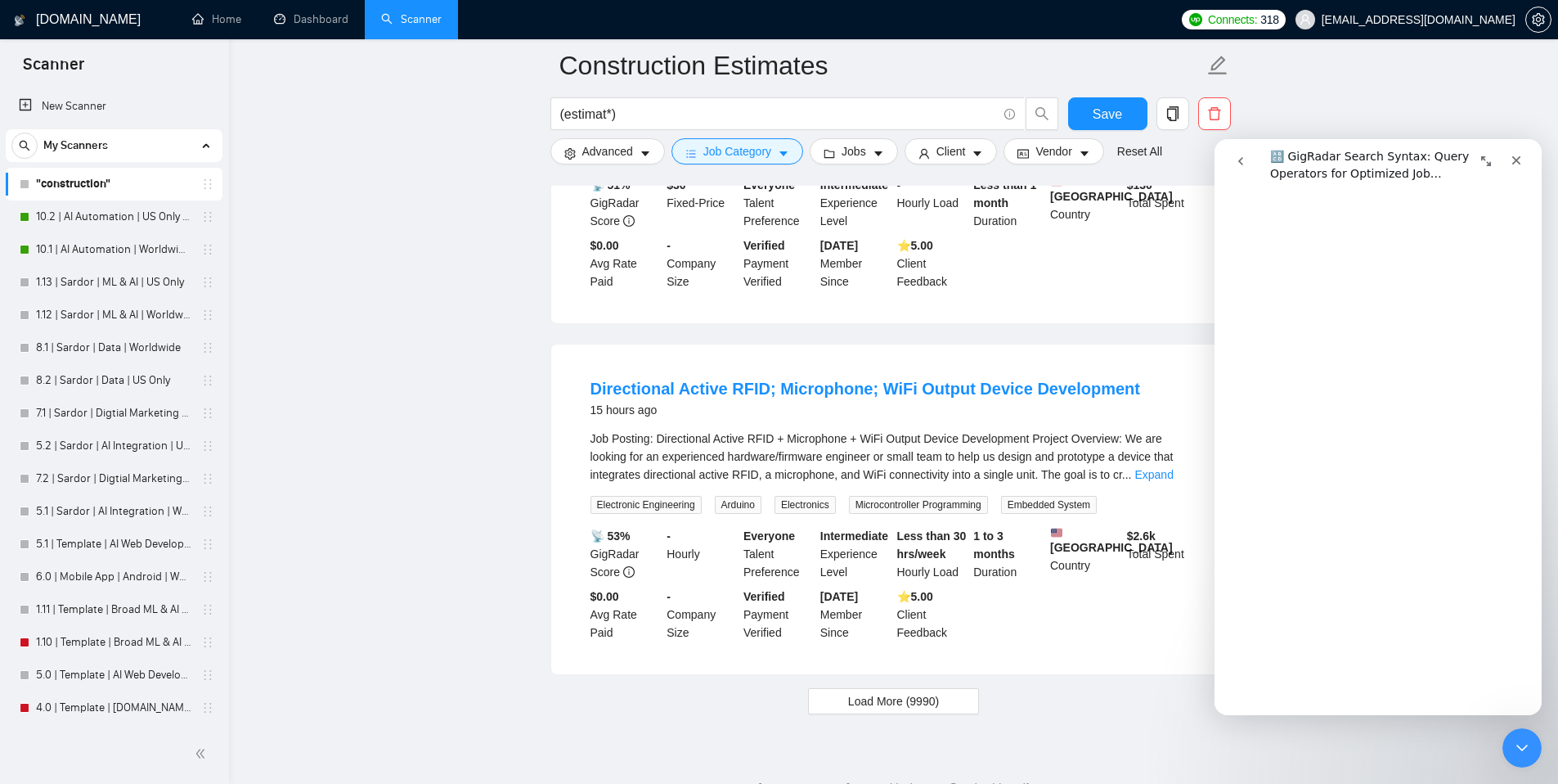
click at [1173, 478] on link "Expand" at bounding box center [1153, 474] width 38 height 13
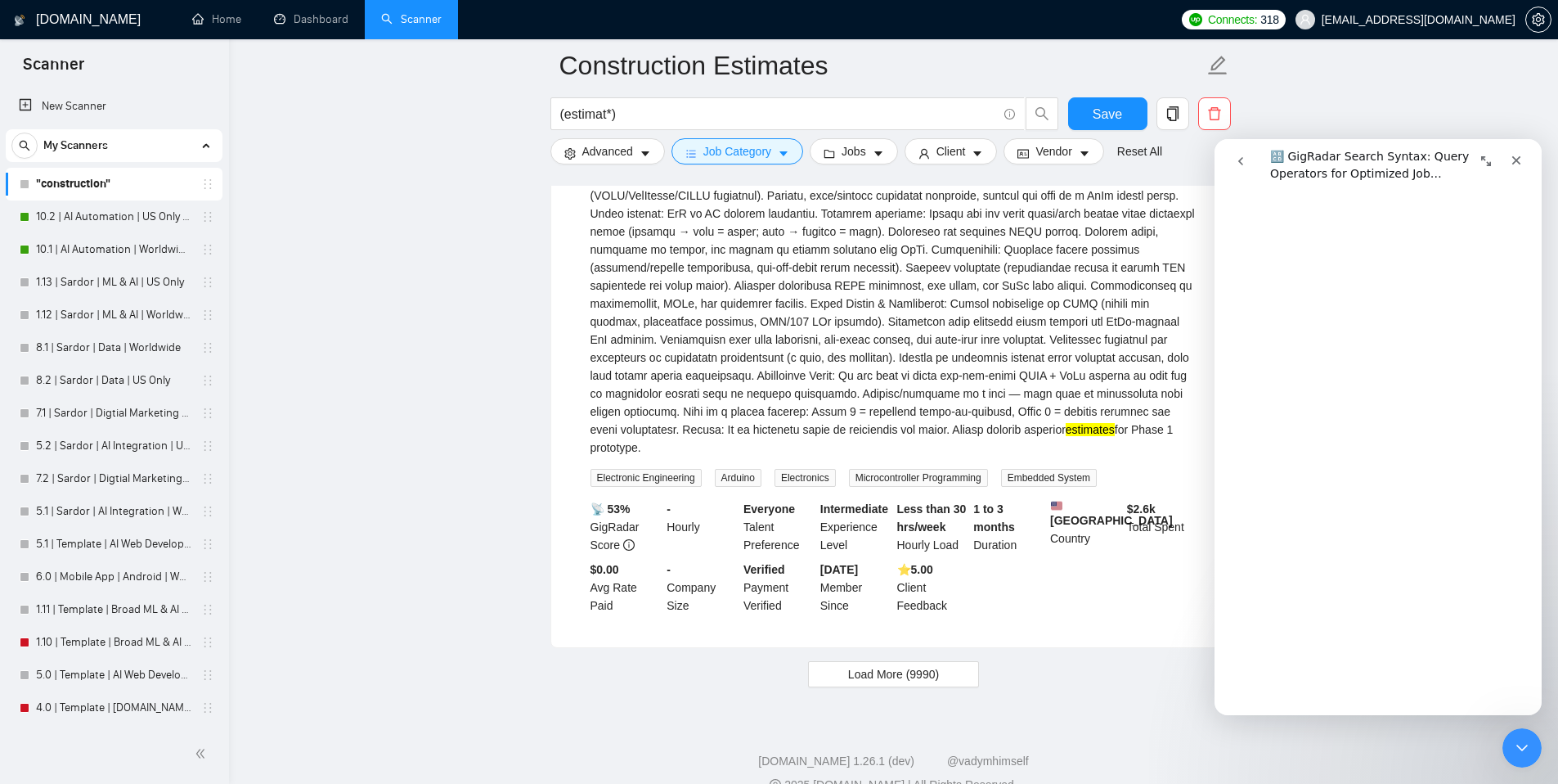
scroll to position [3671, 0]
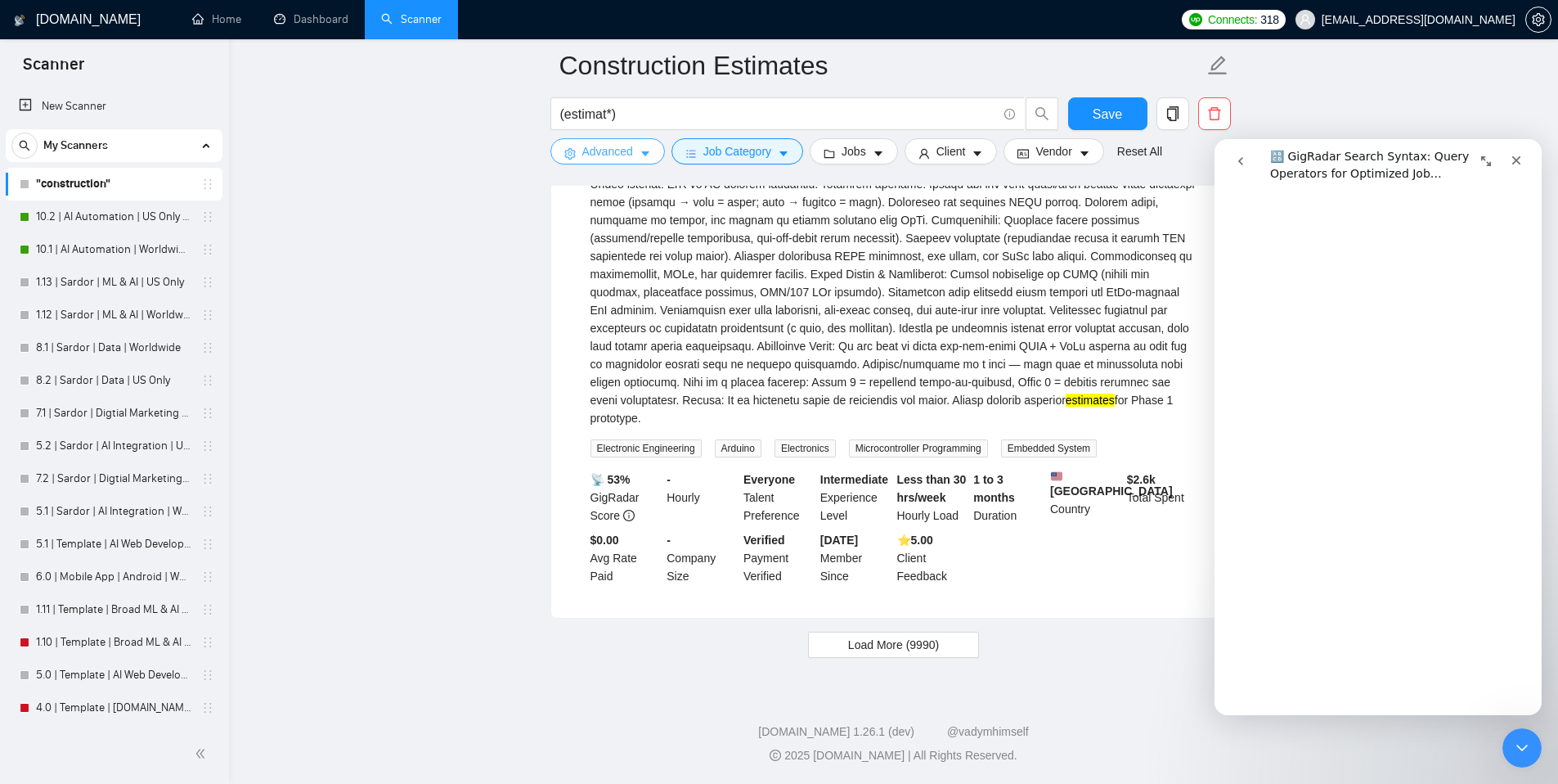
click at [609, 161] on button "Advanced" at bounding box center [607, 152] width 114 height 26
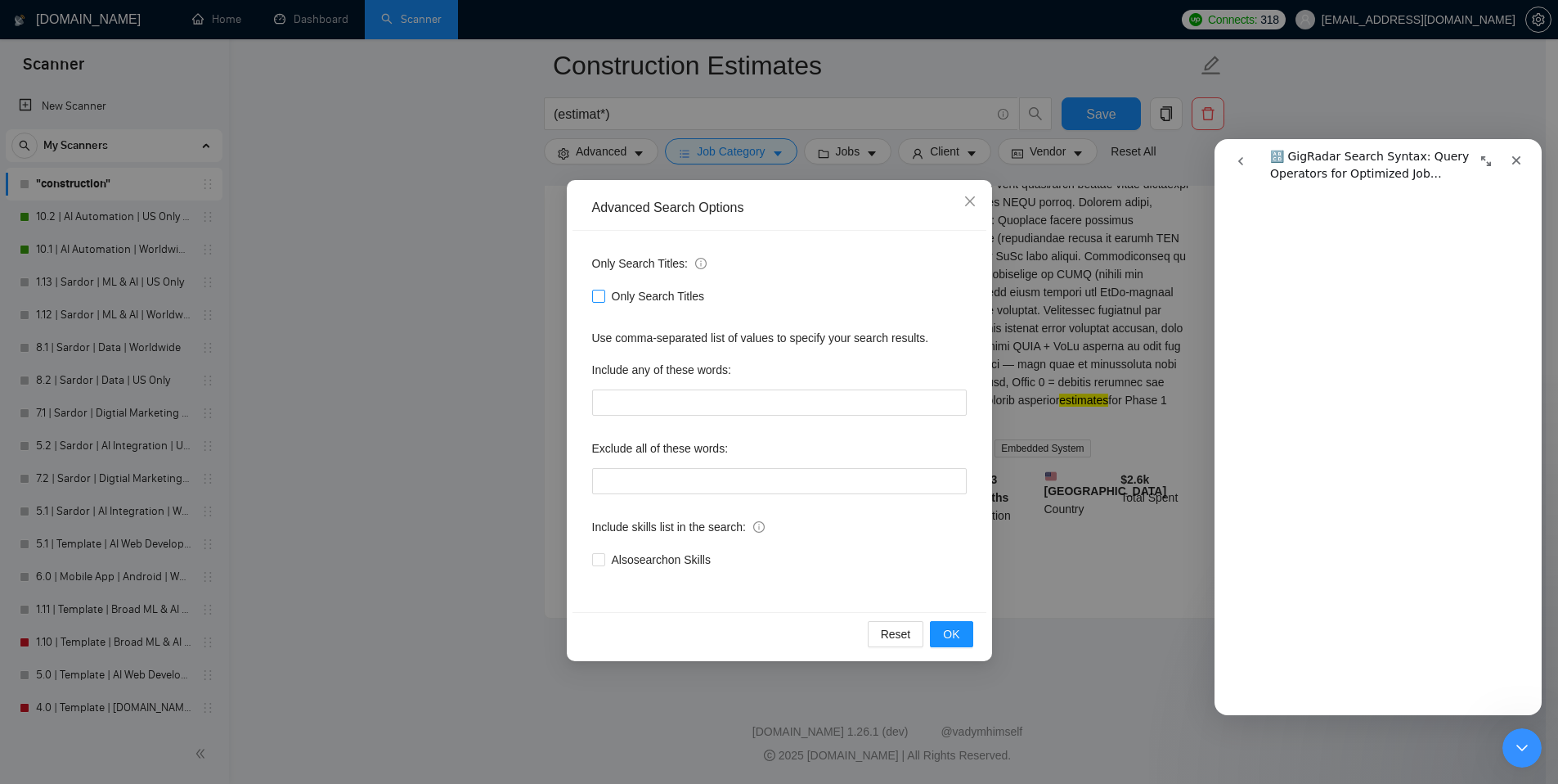
click at [606, 300] on span "Only Search Titles" at bounding box center [659, 296] width 106 height 18
click at [604, 300] on input "Only Search Titles" at bounding box center [598, 295] width 11 height 11
checkbox input "true"
click at [955, 632] on span "OK" at bounding box center [952, 633] width 17 height 18
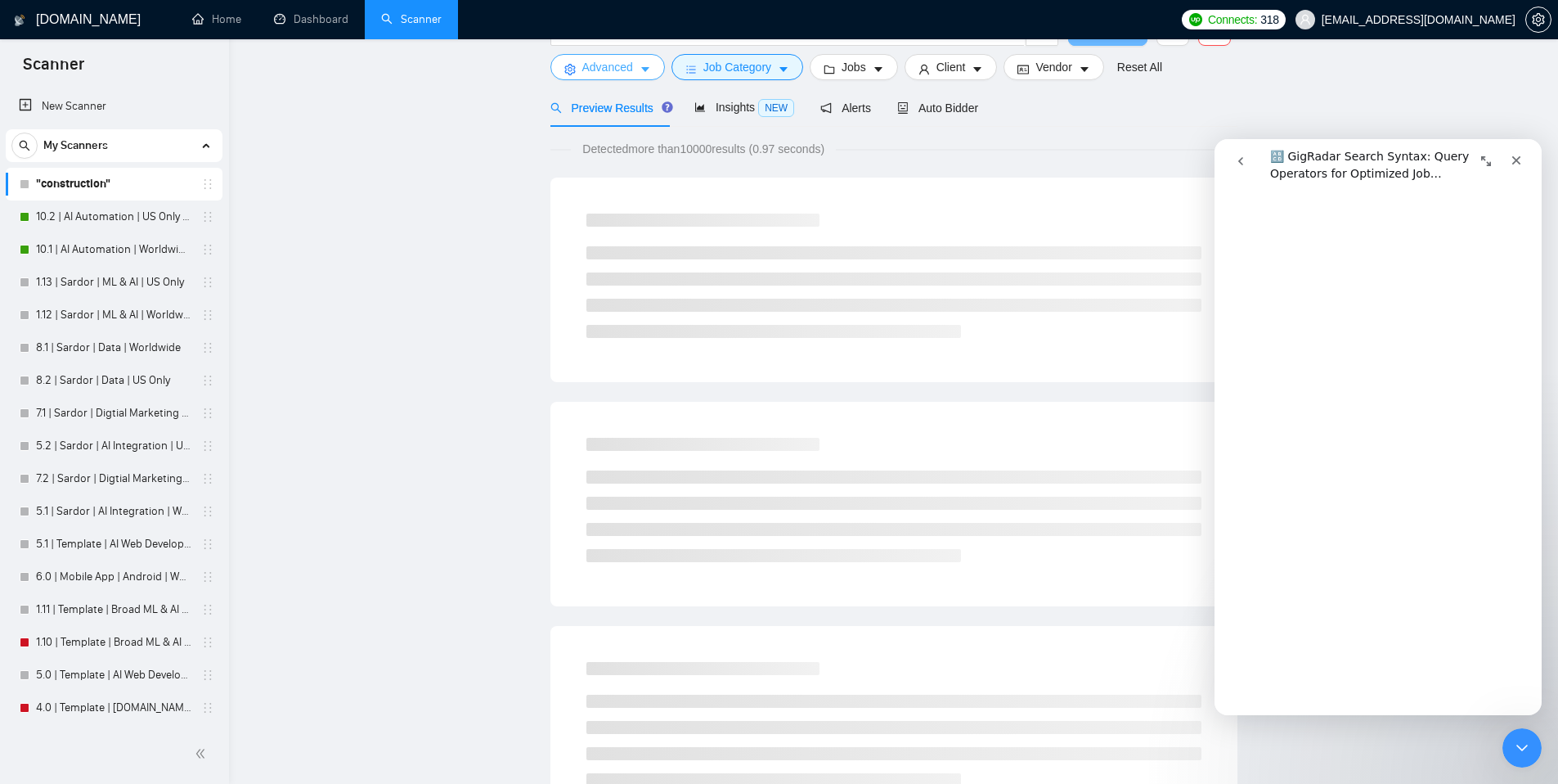
scroll to position [0, 0]
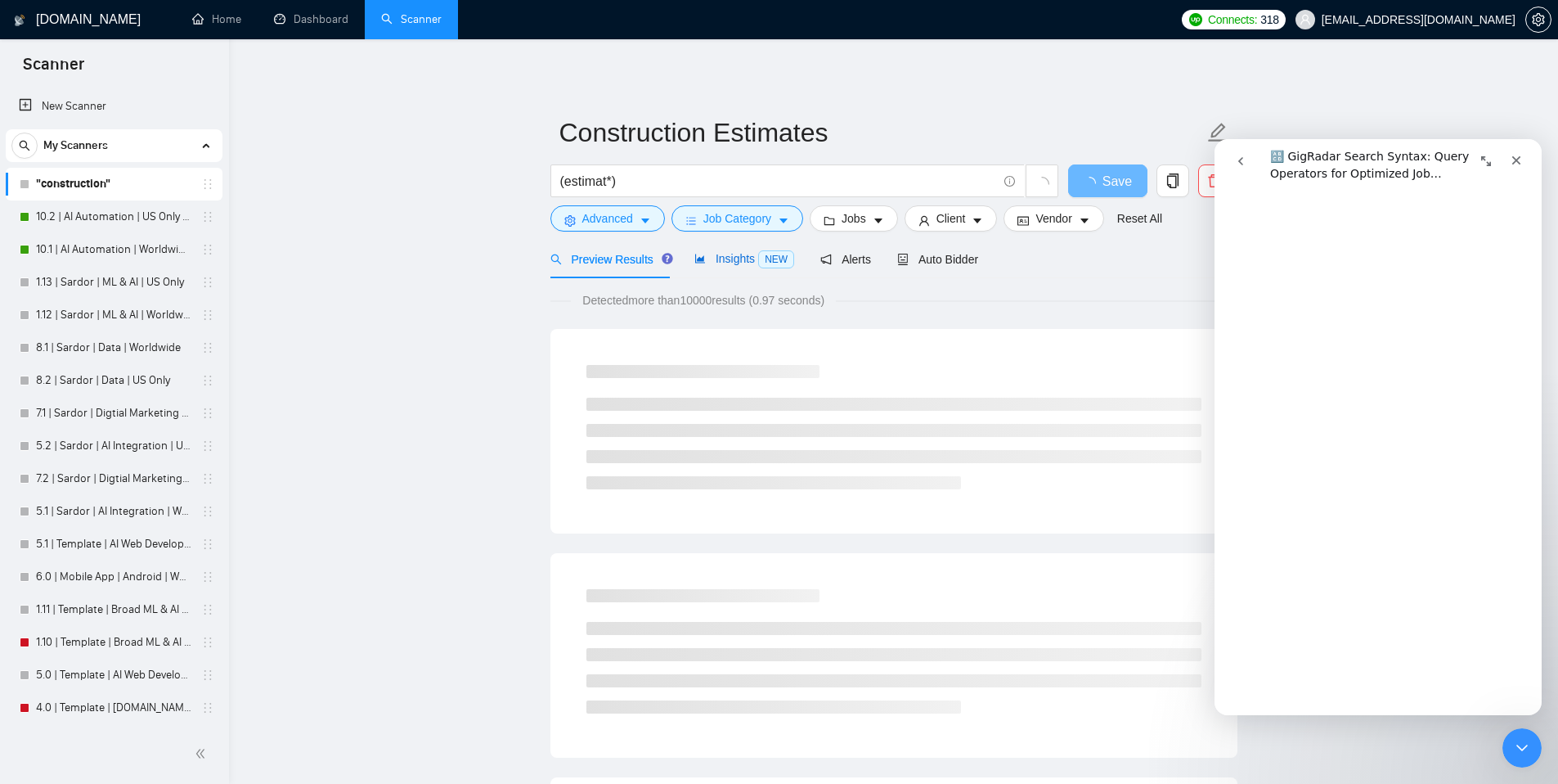
click at [739, 259] on span "Insights NEW" at bounding box center [744, 259] width 100 height 13
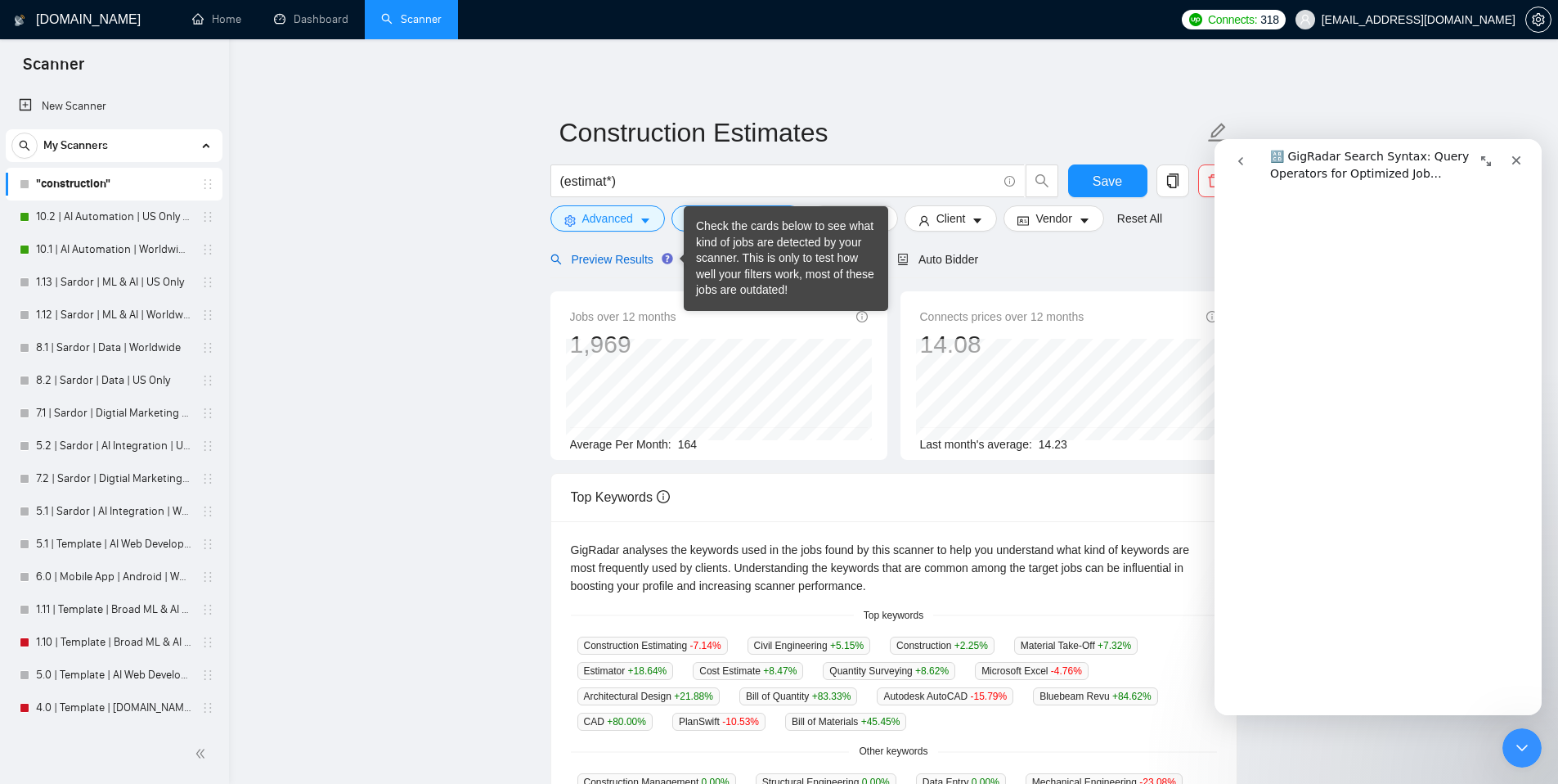
click at [621, 255] on span "Preview Results" at bounding box center [609, 259] width 118 height 13
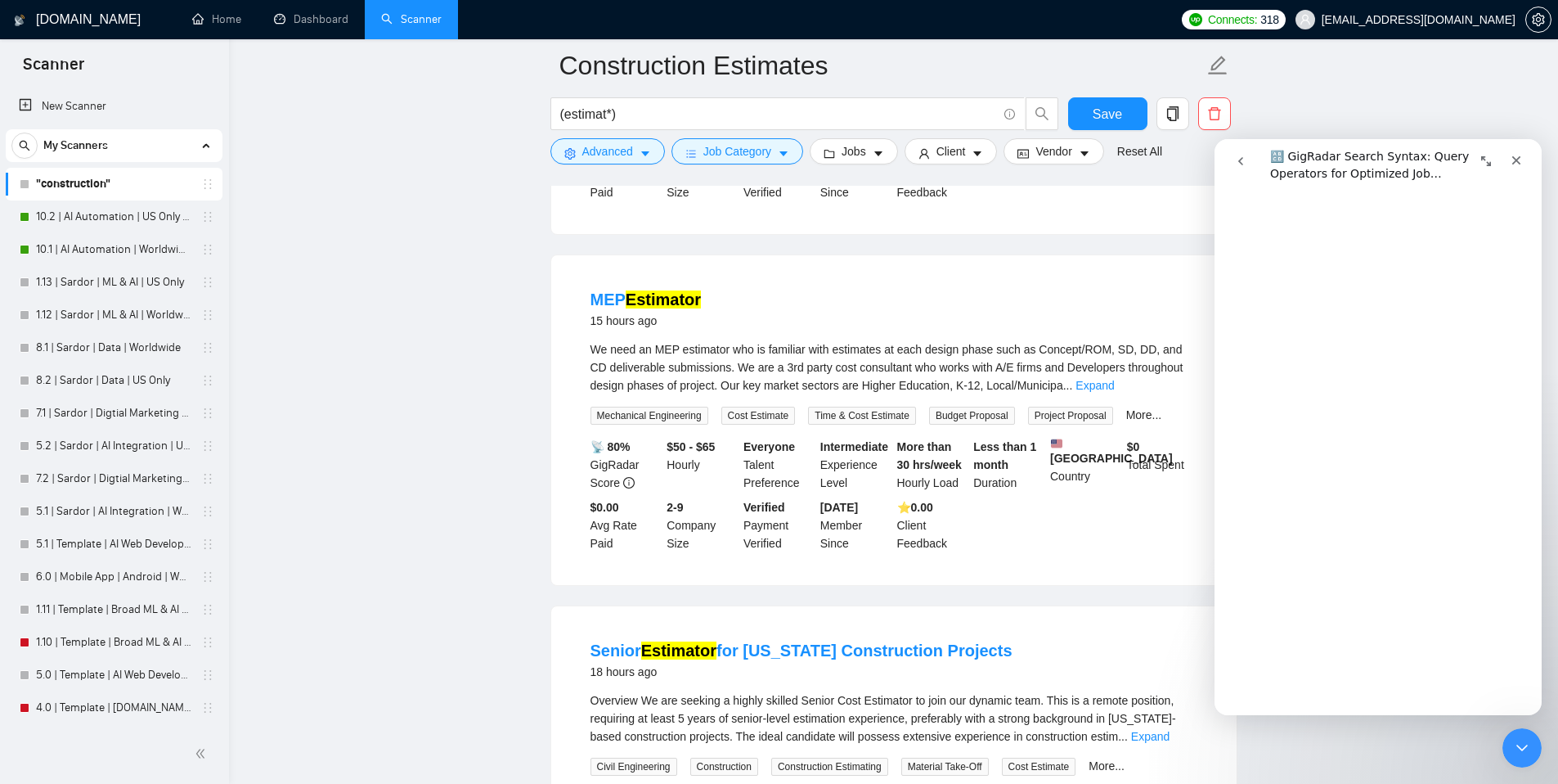
scroll to position [1139, 0]
click at [1114, 392] on link "Expand" at bounding box center [1094, 386] width 38 height 13
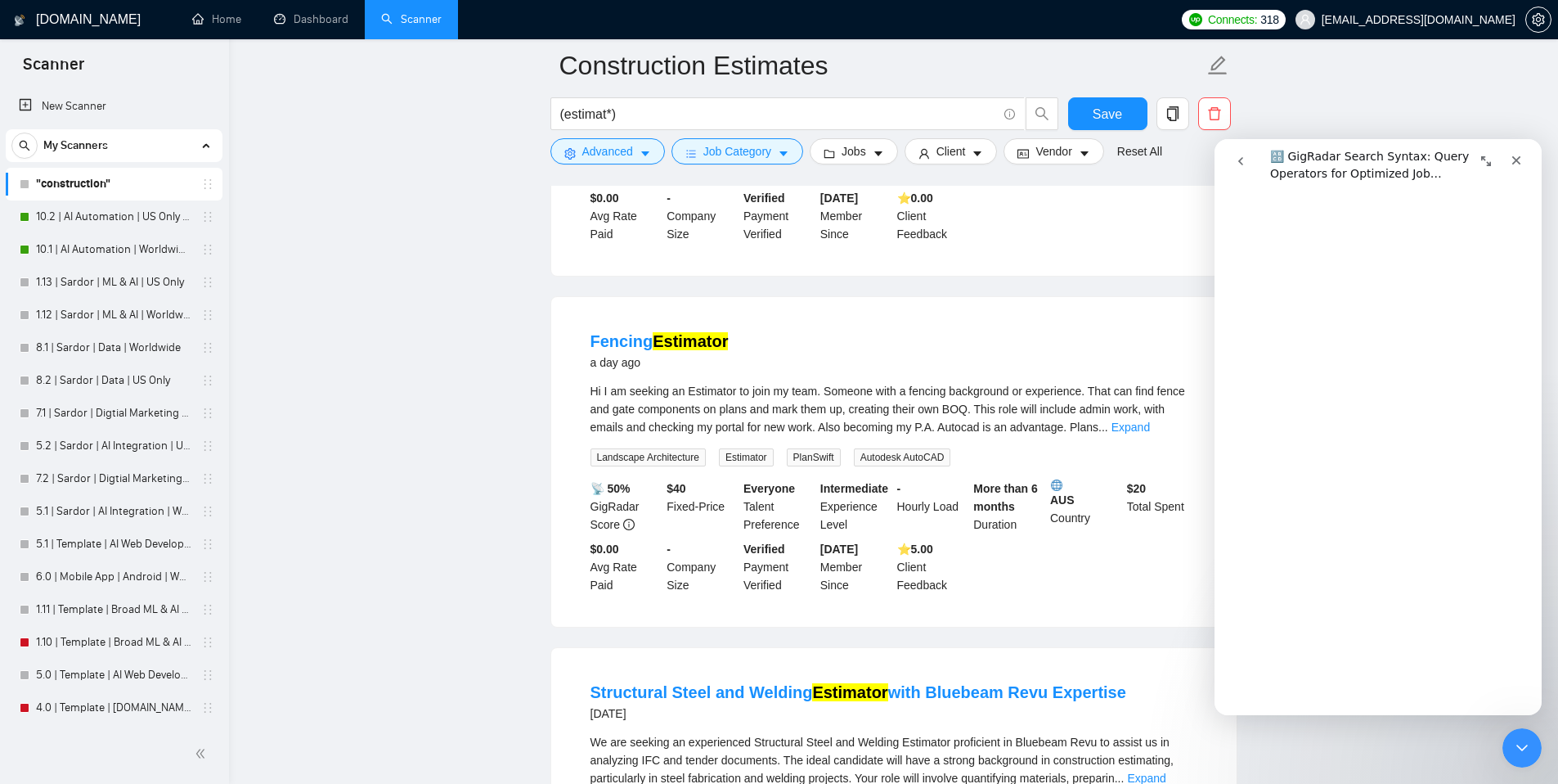
scroll to position [2567, 0]
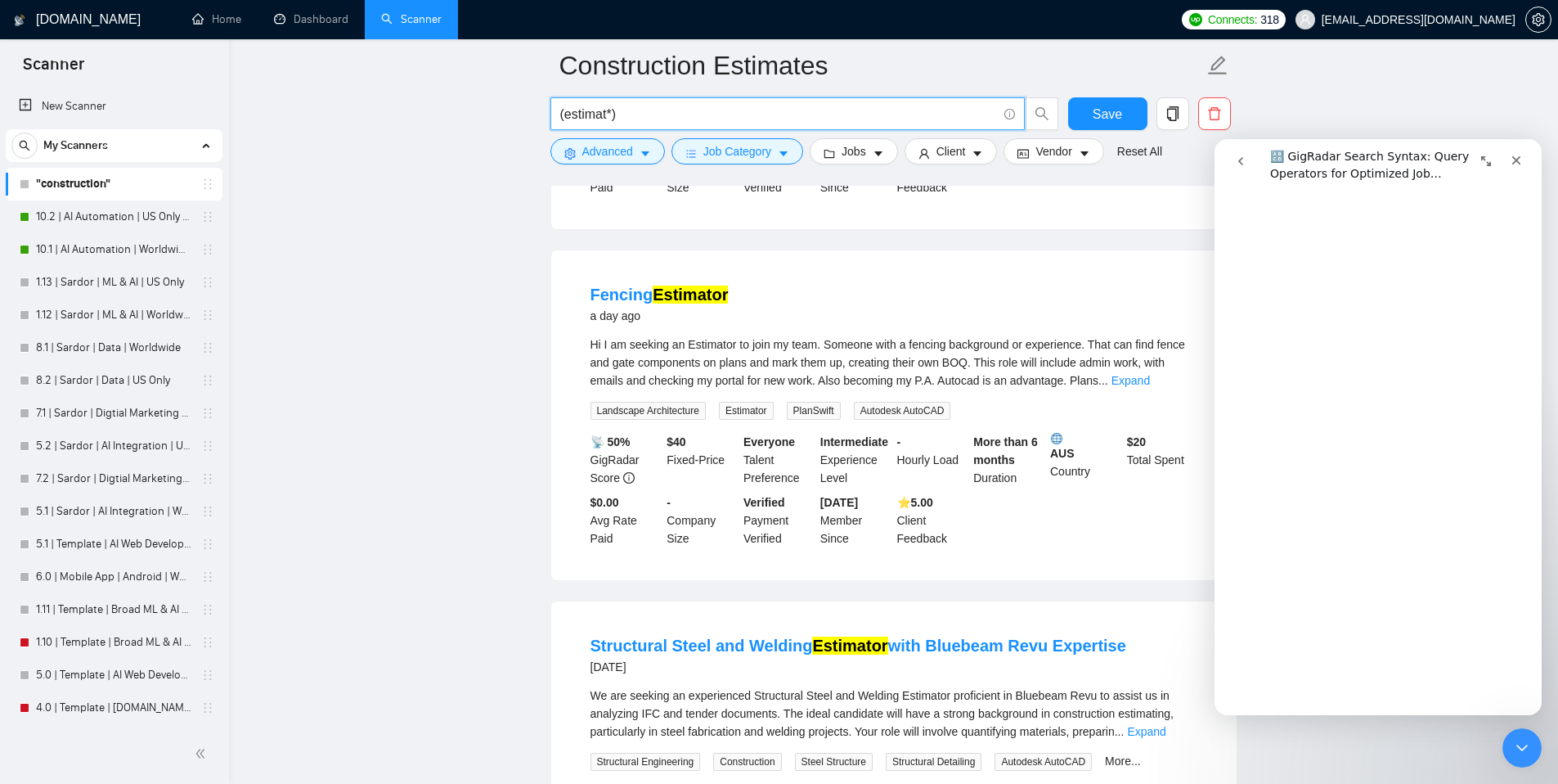
click at [653, 121] on input "(estimat*)" at bounding box center [779, 114] width 437 height 20
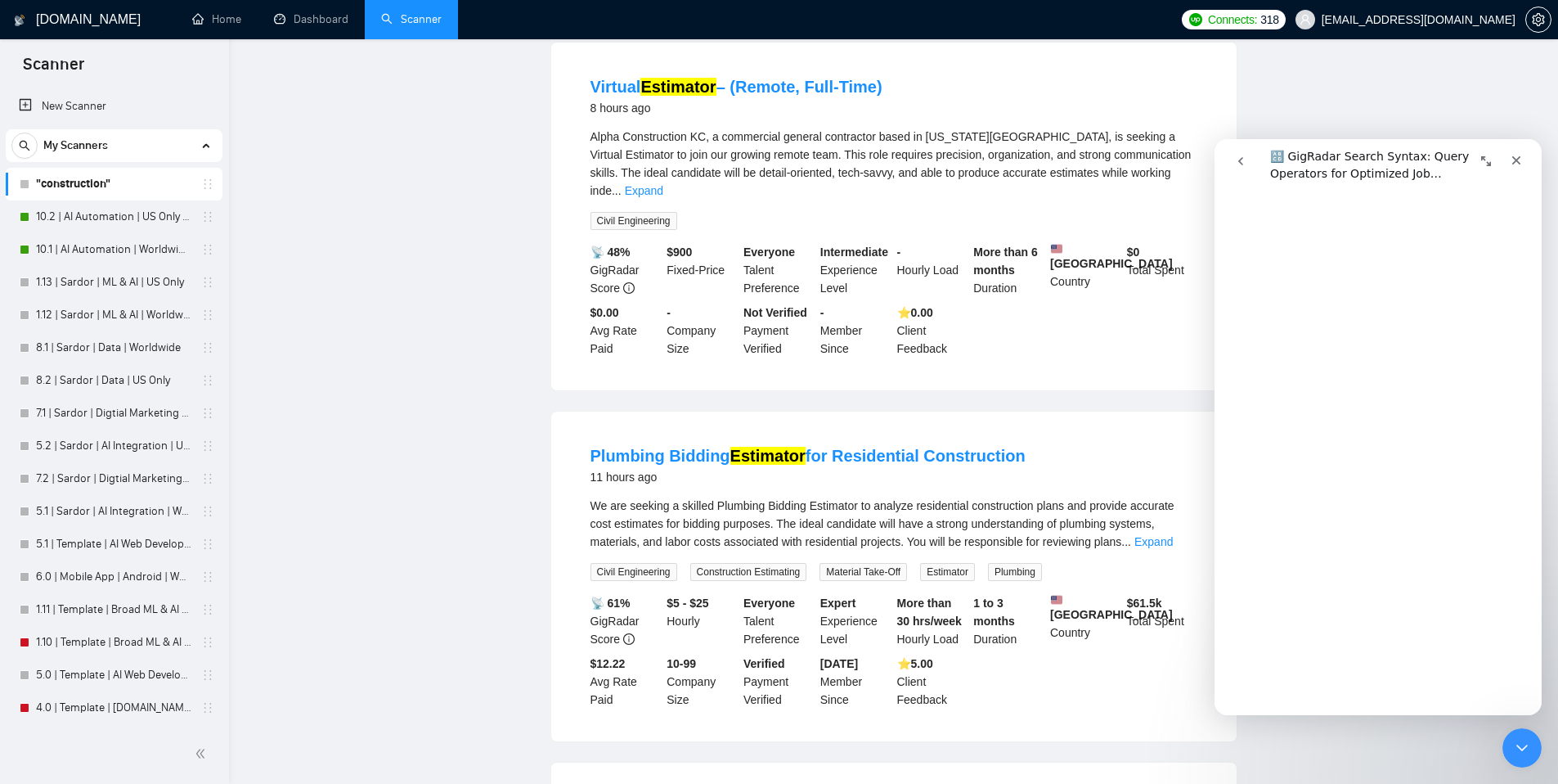
scroll to position [0, 0]
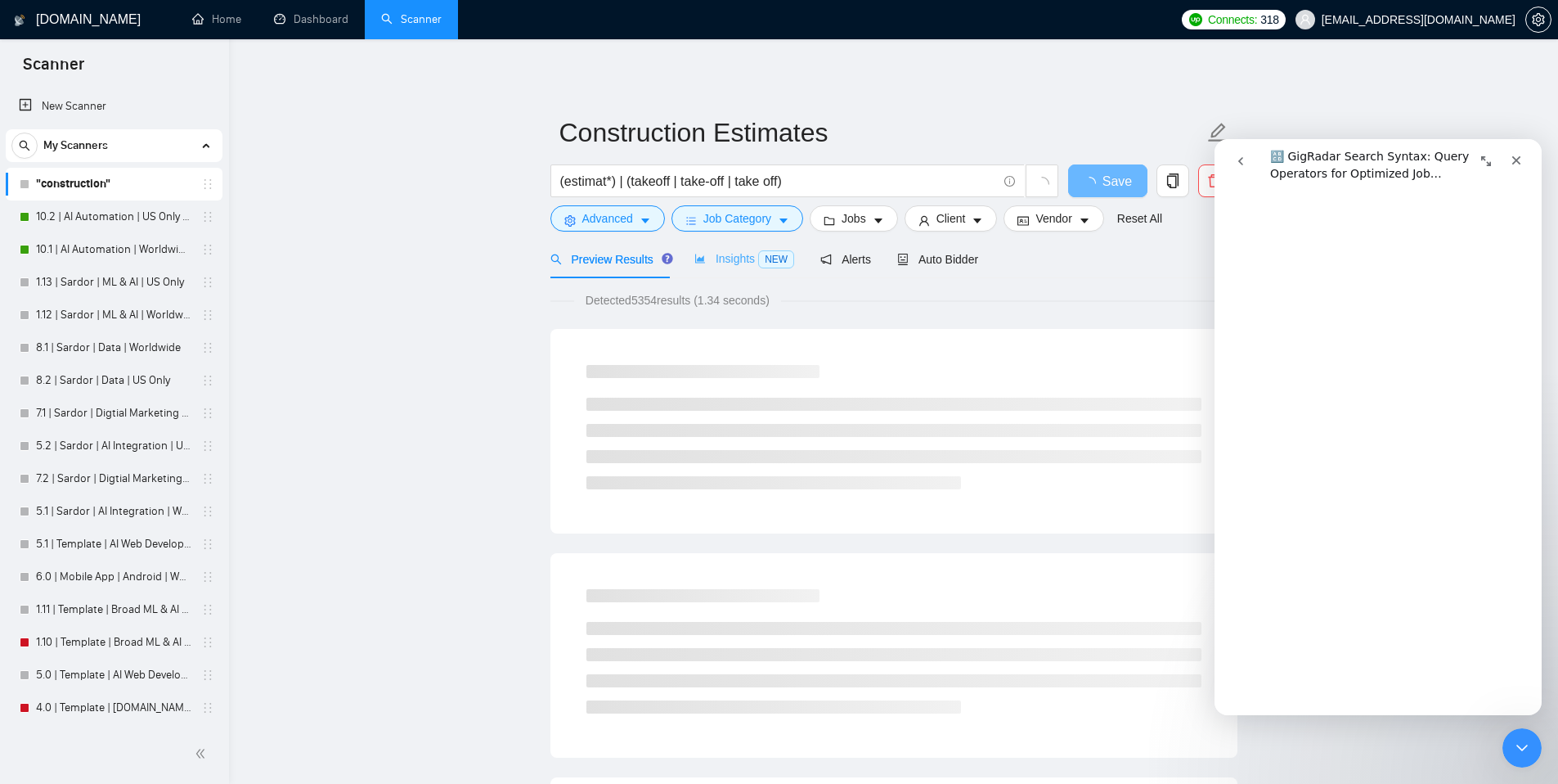
click at [743, 248] on div "Insights NEW" at bounding box center [744, 259] width 100 height 38
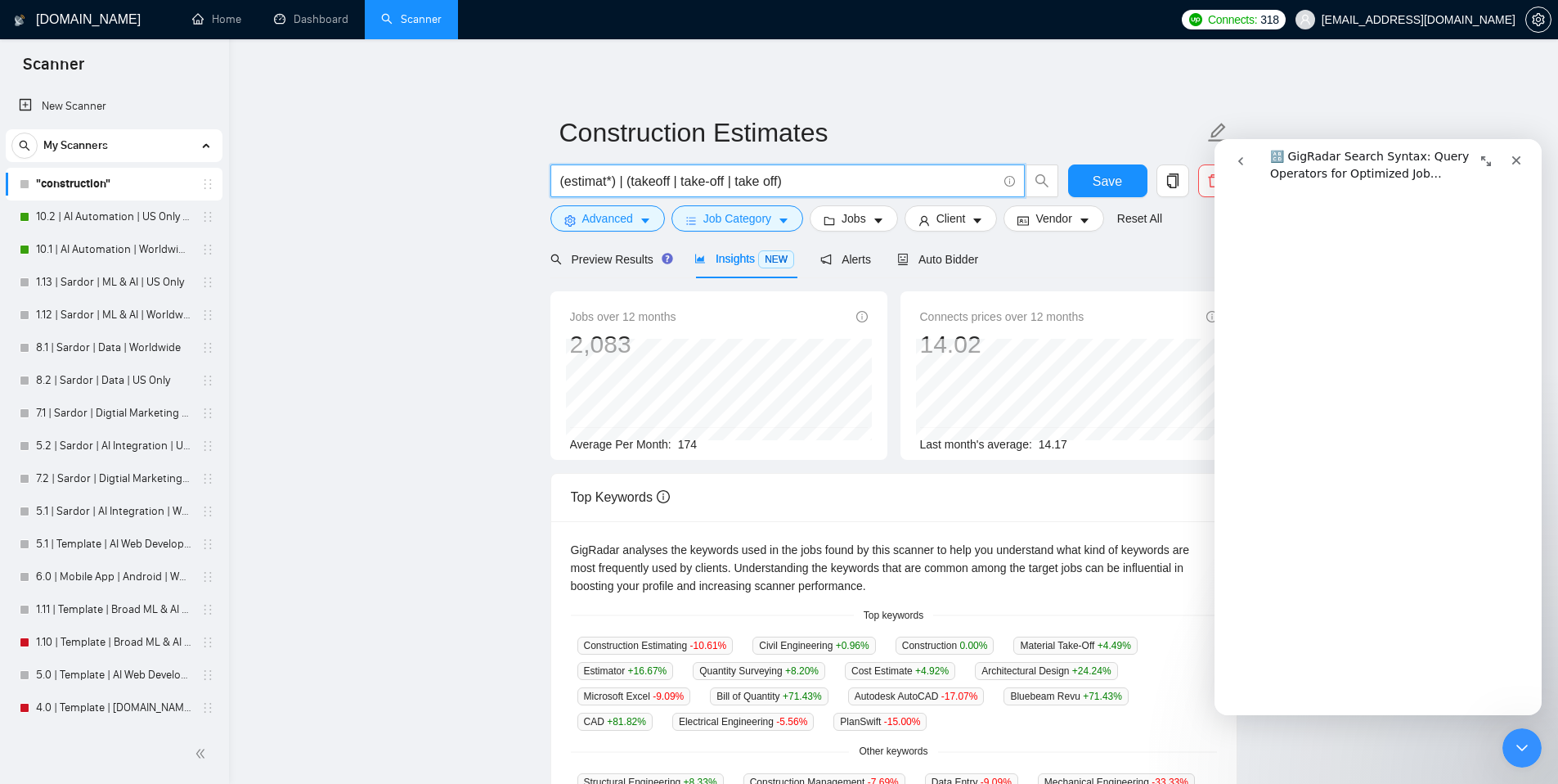
drag, startPoint x: 656, startPoint y: 179, endPoint x: 788, endPoint y: 184, distance: 132.1
click at [788, 184] on input "(estimat*) | (takeoff | take-off | take off)" at bounding box center [779, 181] width 437 height 20
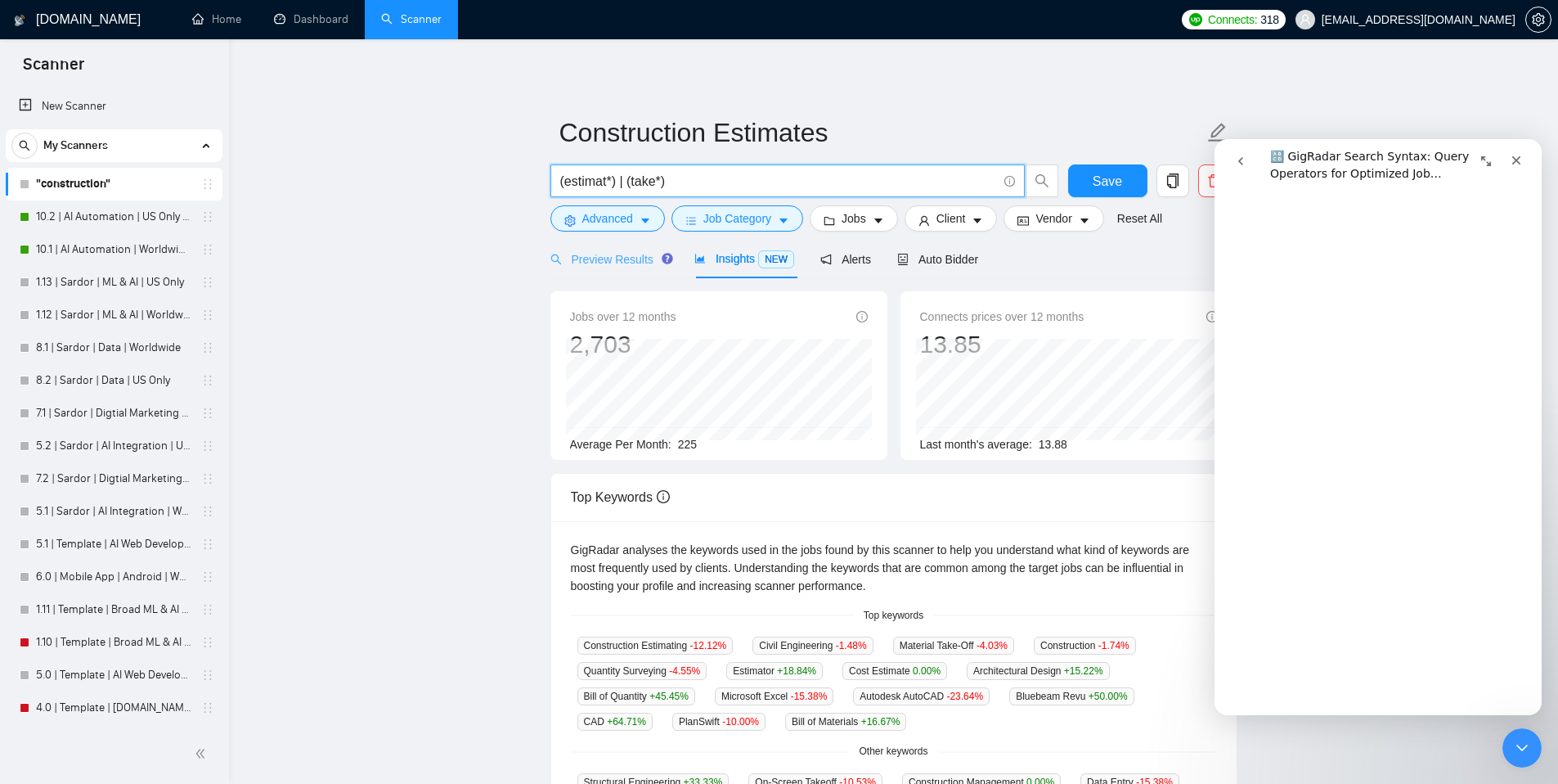
type input "(estimat*) | (take*)"
click at [616, 258] on span "Preview Results" at bounding box center [609, 259] width 118 height 13
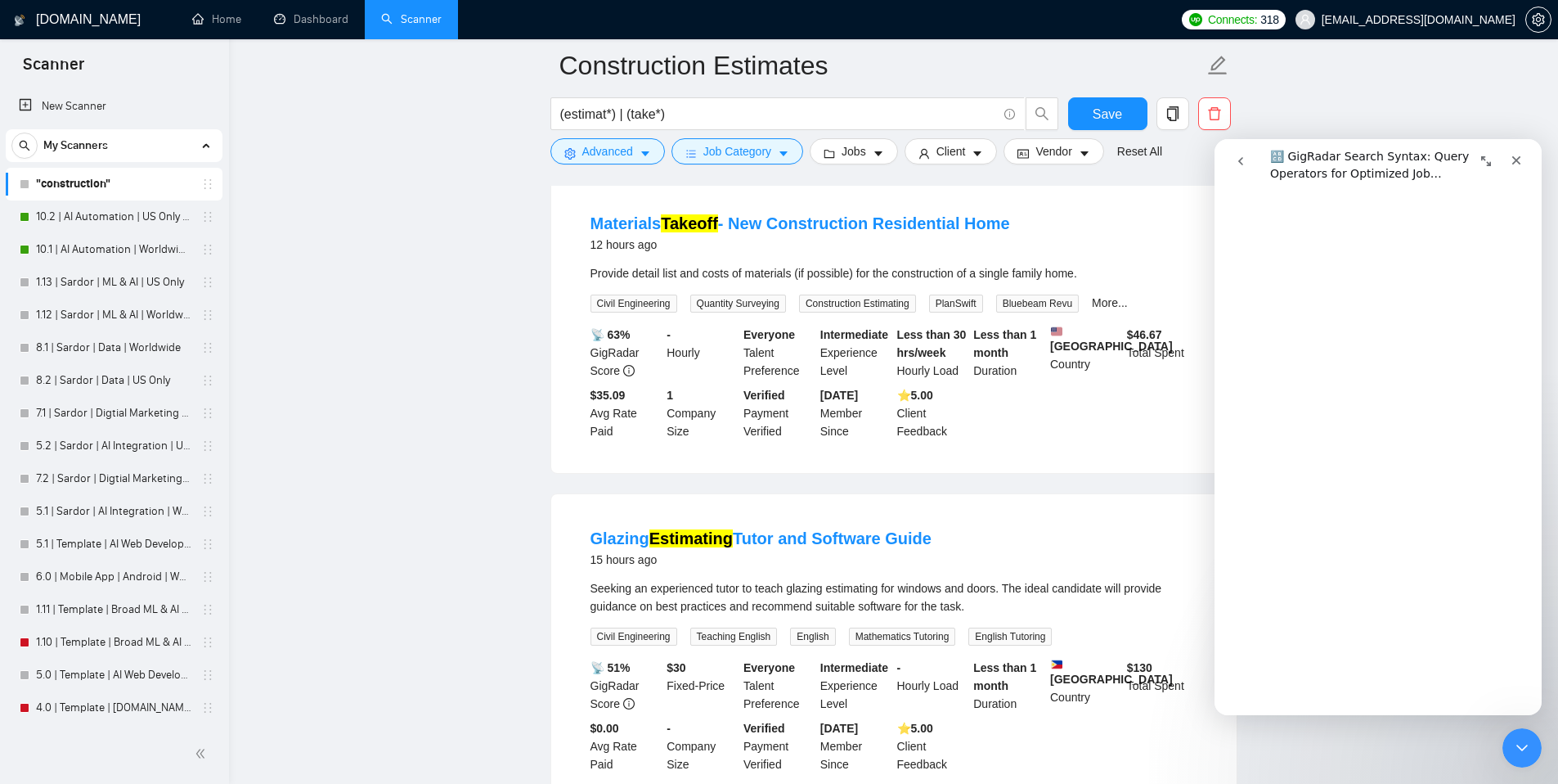
scroll to position [1636, 0]
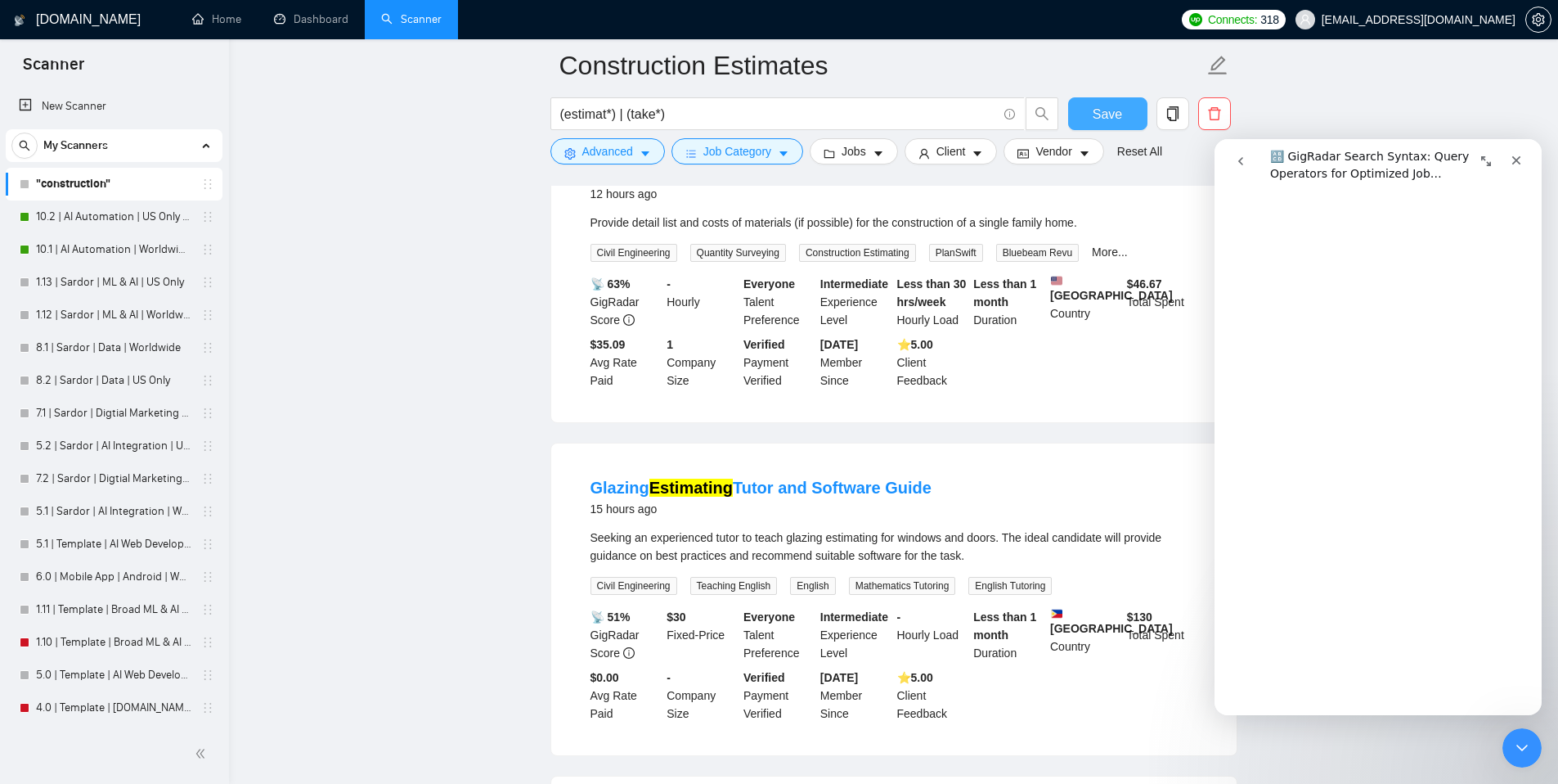
click at [1106, 119] on span "Save" at bounding box center [1108, 114] width 30 height 20
click at [1520, 158] on icon "Close" at bounding box center [1516, 160] width 13 height 13
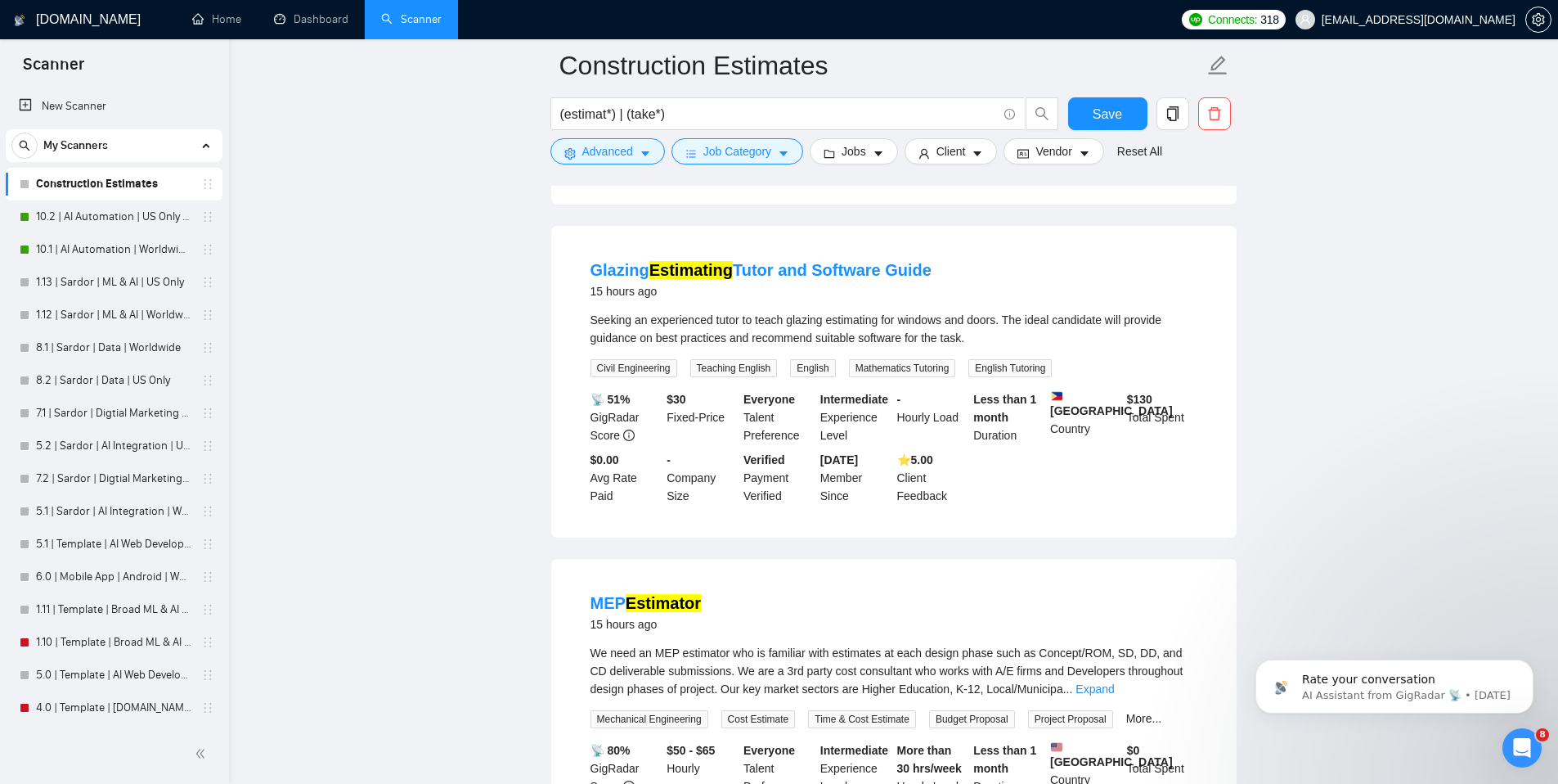
scroll to position [0, 0]
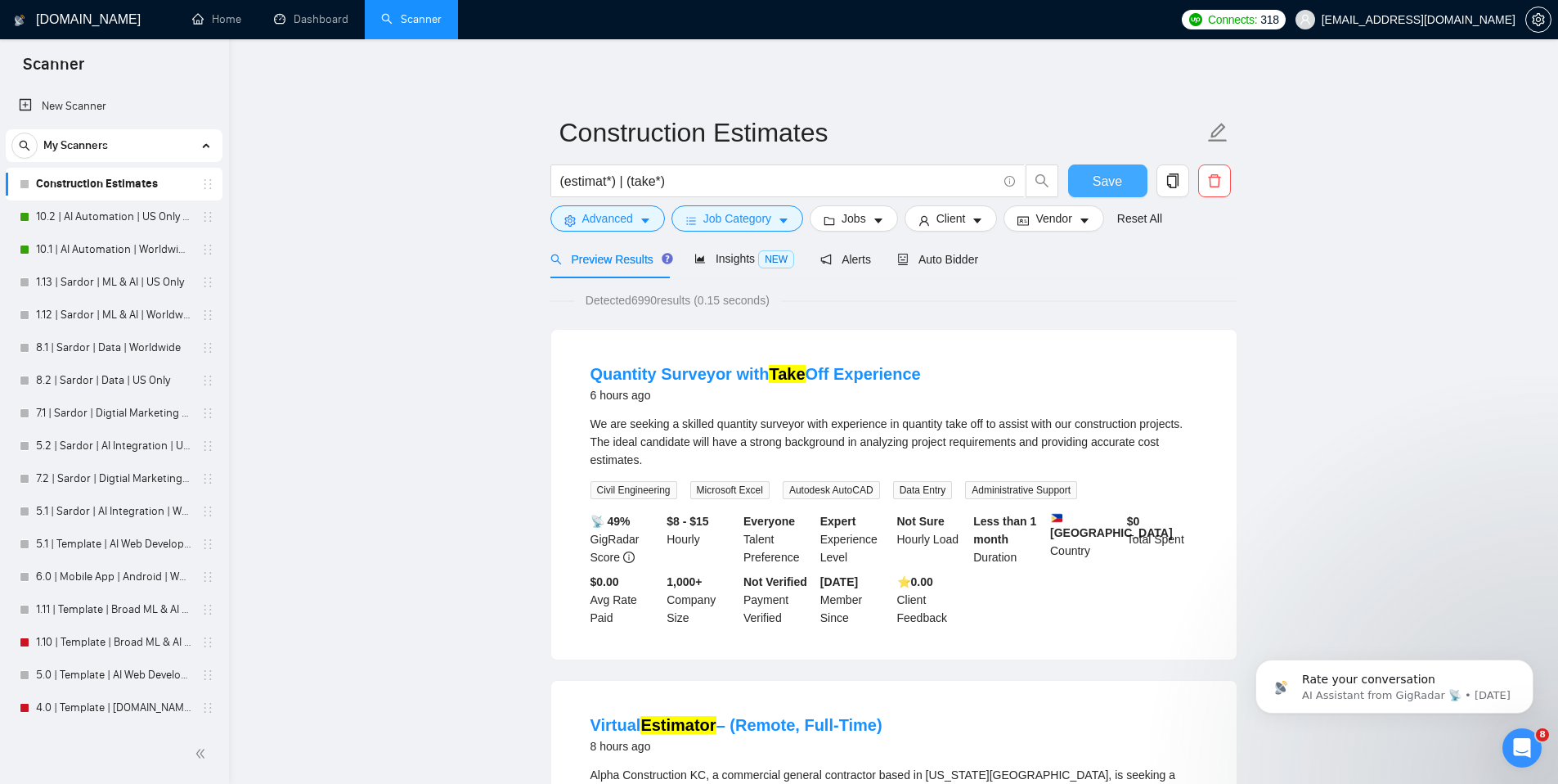
click at [1117, 183] on span "Save" at bounding box center [1108, 181] width 30 height 20
